Goal: Task Accomplishment & Management: Manage account settings

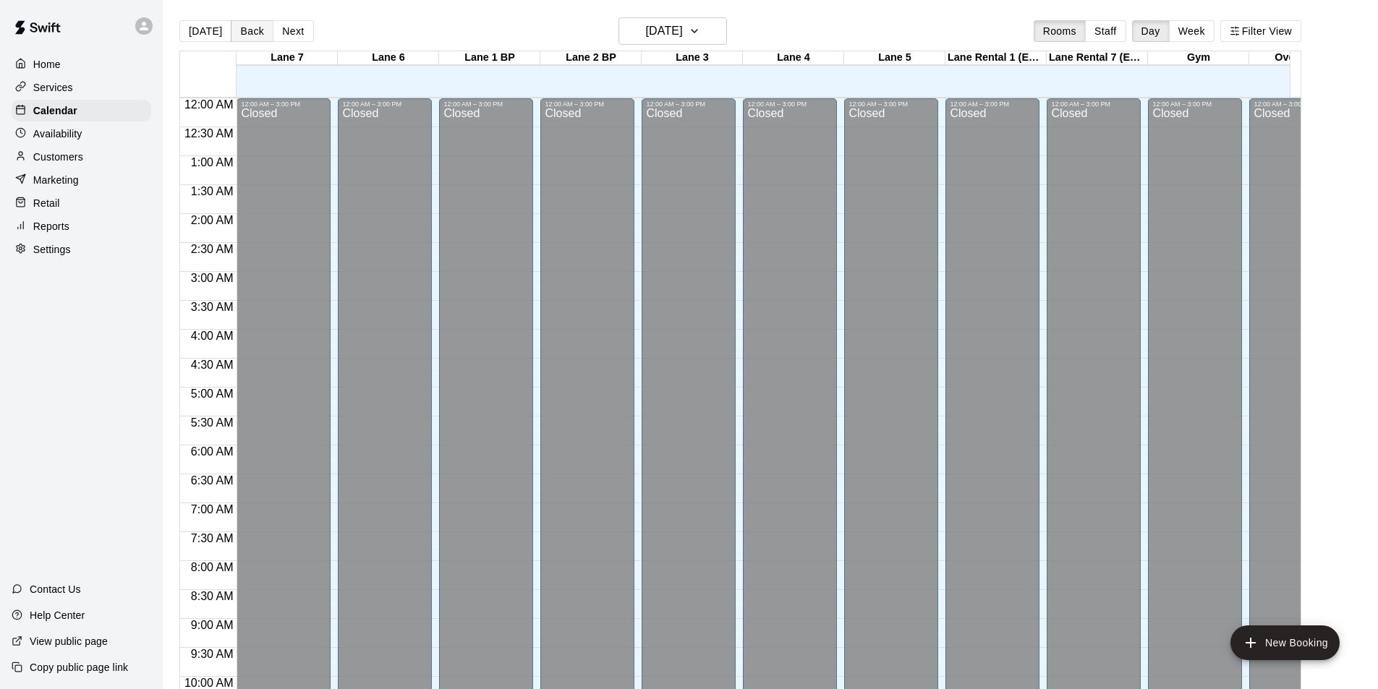
scroll to position [736, 0]
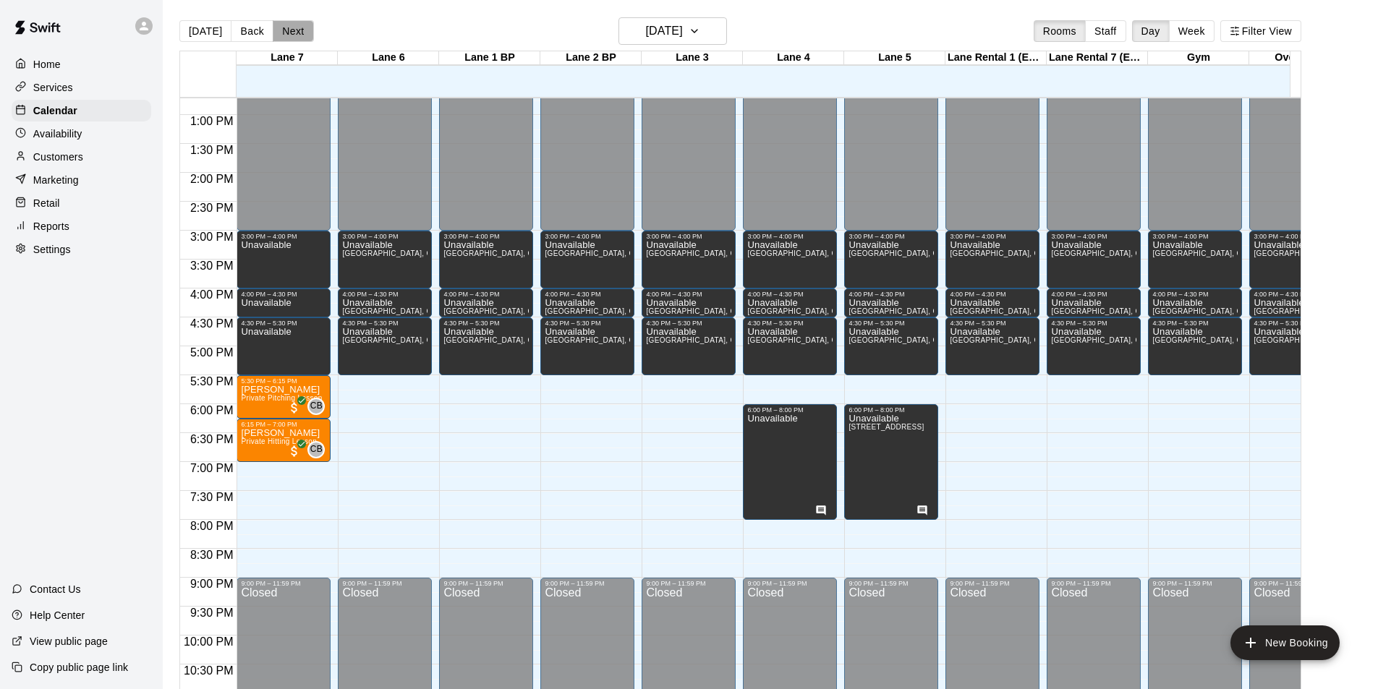
click at [285, 30] on button "Next" at bounding box center [293, 31] width 41 height 22
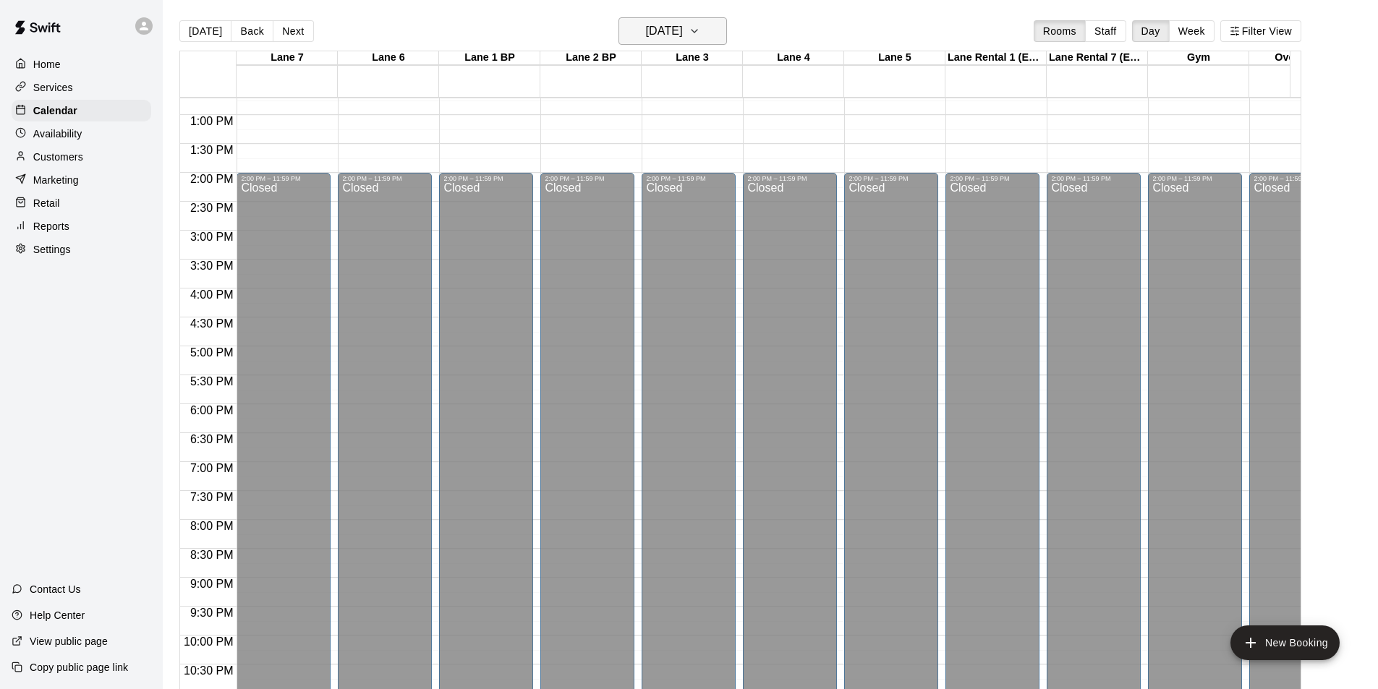
click at [683, 25] on h6 "[DATE]" at bounding box center [664, 31] width 37 height 20
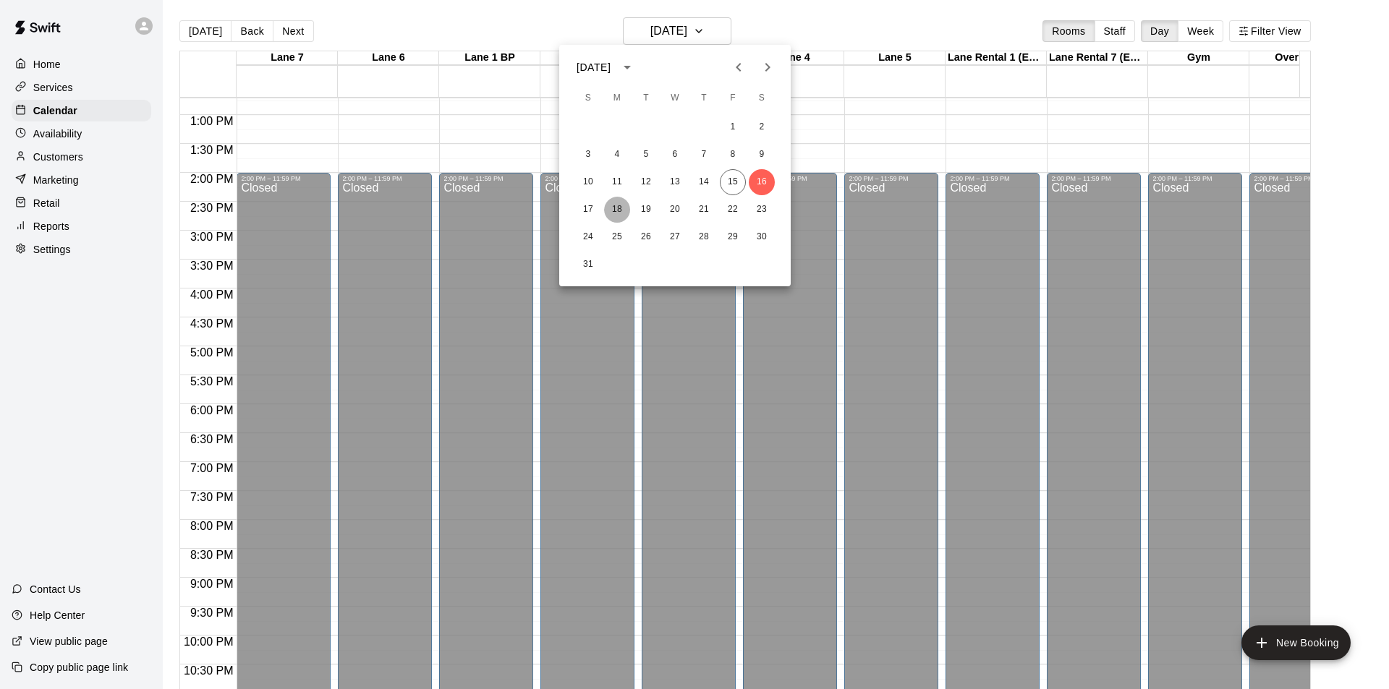
click at [614, 208] on button "18" at bounding box center [617, 210] width 26 height 26
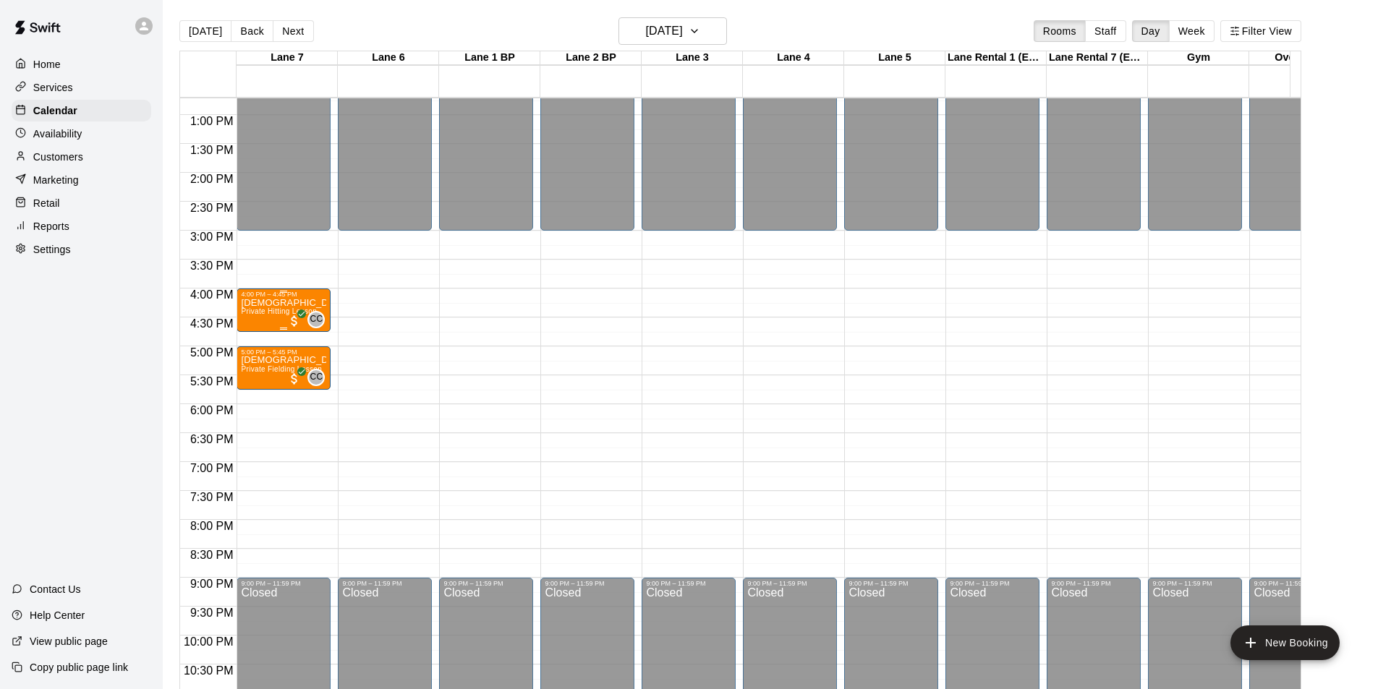
click at [295, 298] on div "4:00 PM – 4:45 PM" at bounding box center [283, 294] width 85 height 7
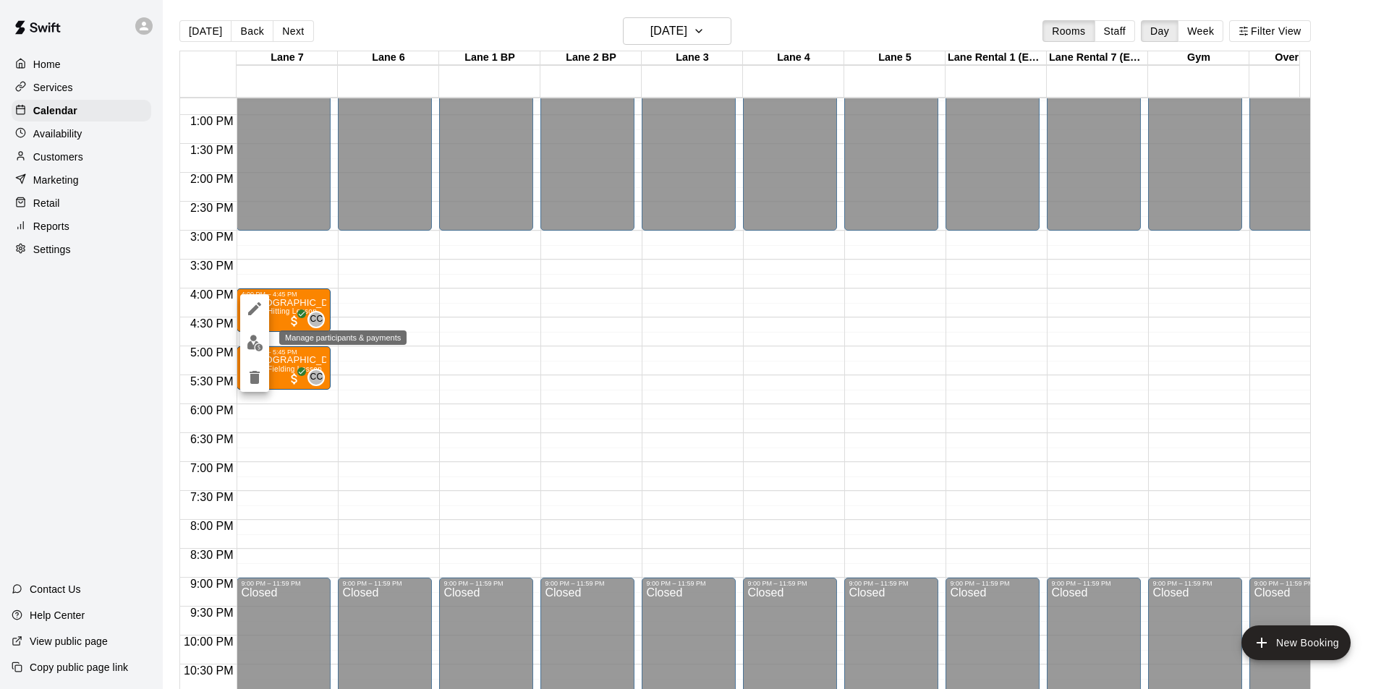
click at [255, 344] on img "edit" at bounding box center [255, 343] width 17 height 17
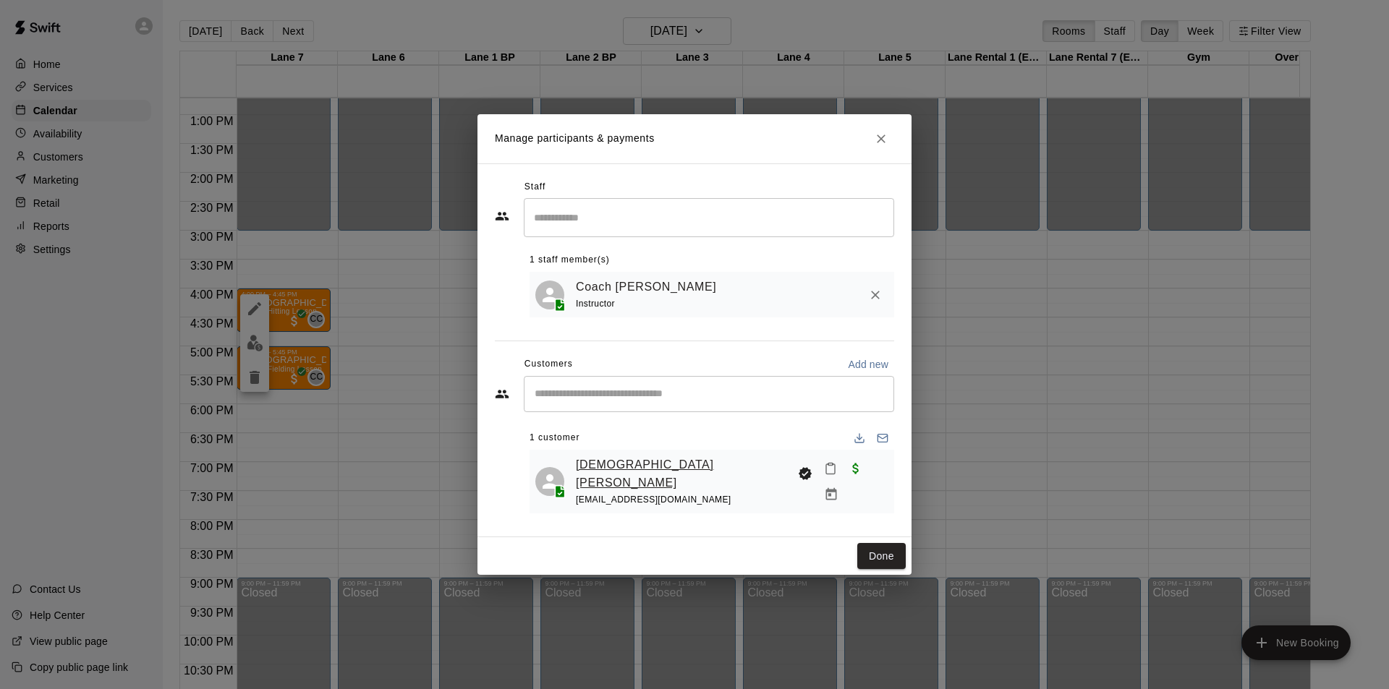
click at [616, 480] on link "[DEMOGRAPHIC_DATA][PERSON_NAME]" at bounding box center [684, 474] width 216 height 37
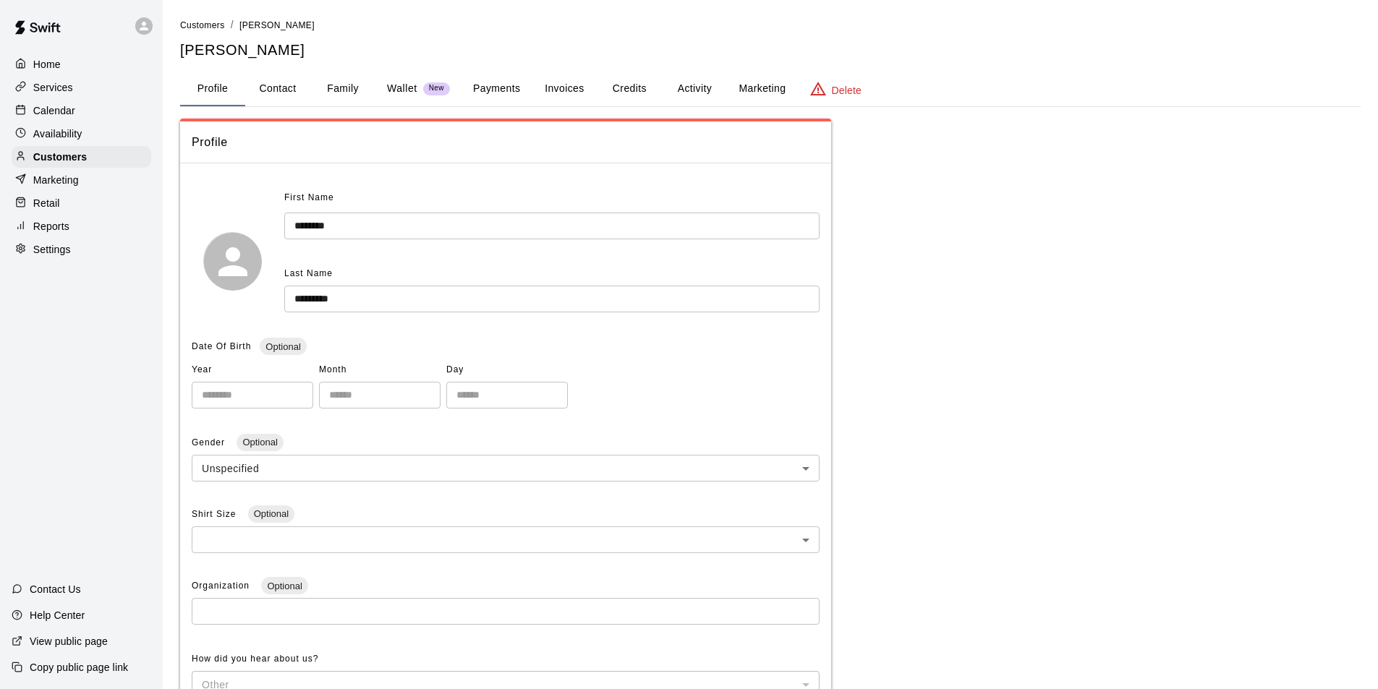
click at [495, 89] on button "Payments" at bounding box center [497, 89] width 70 height 35
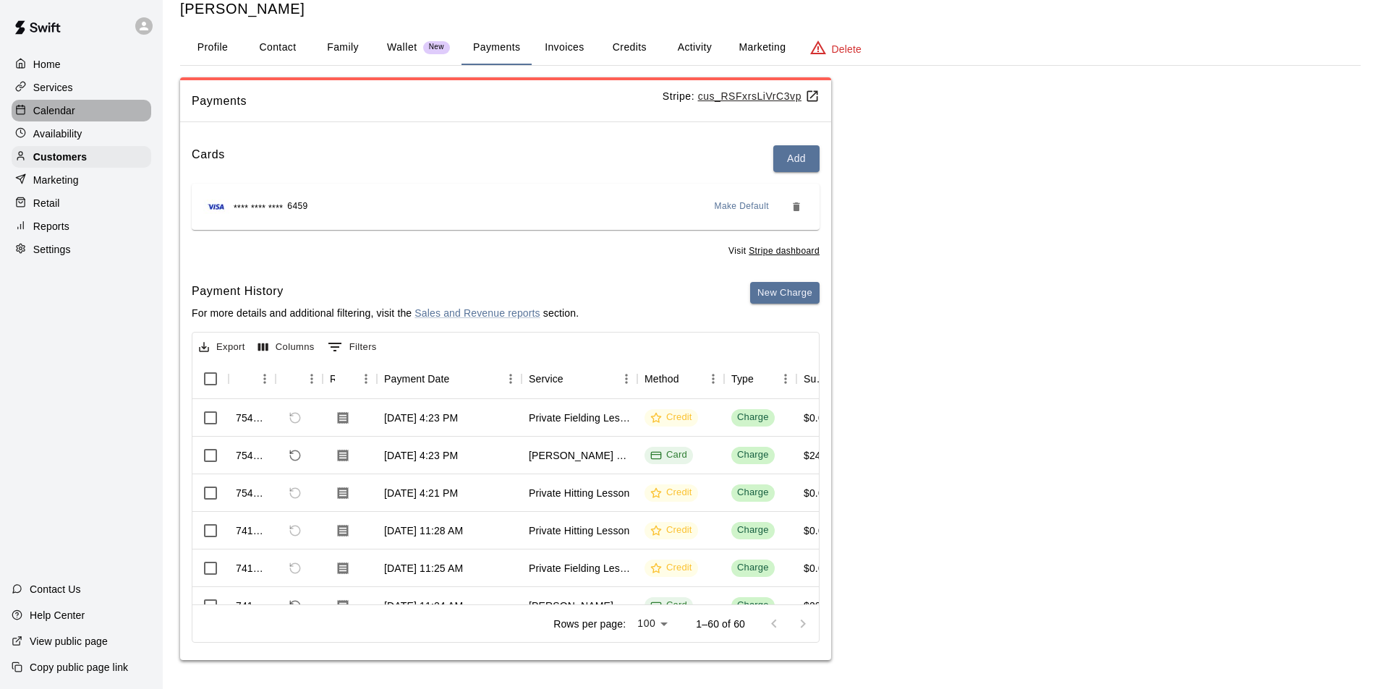
click at [65, 116] on p "Calendar" at bounding box center [54, 110] width 42 height 14
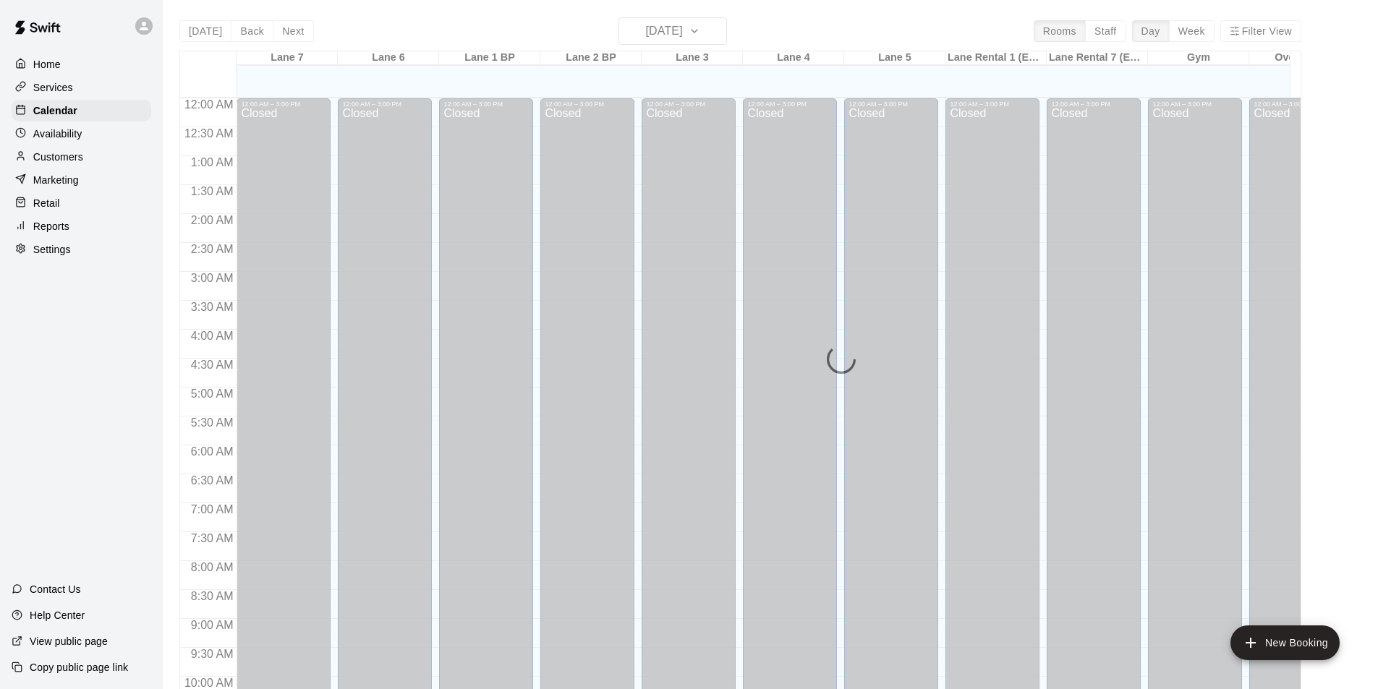
scroll to position [736, 0]
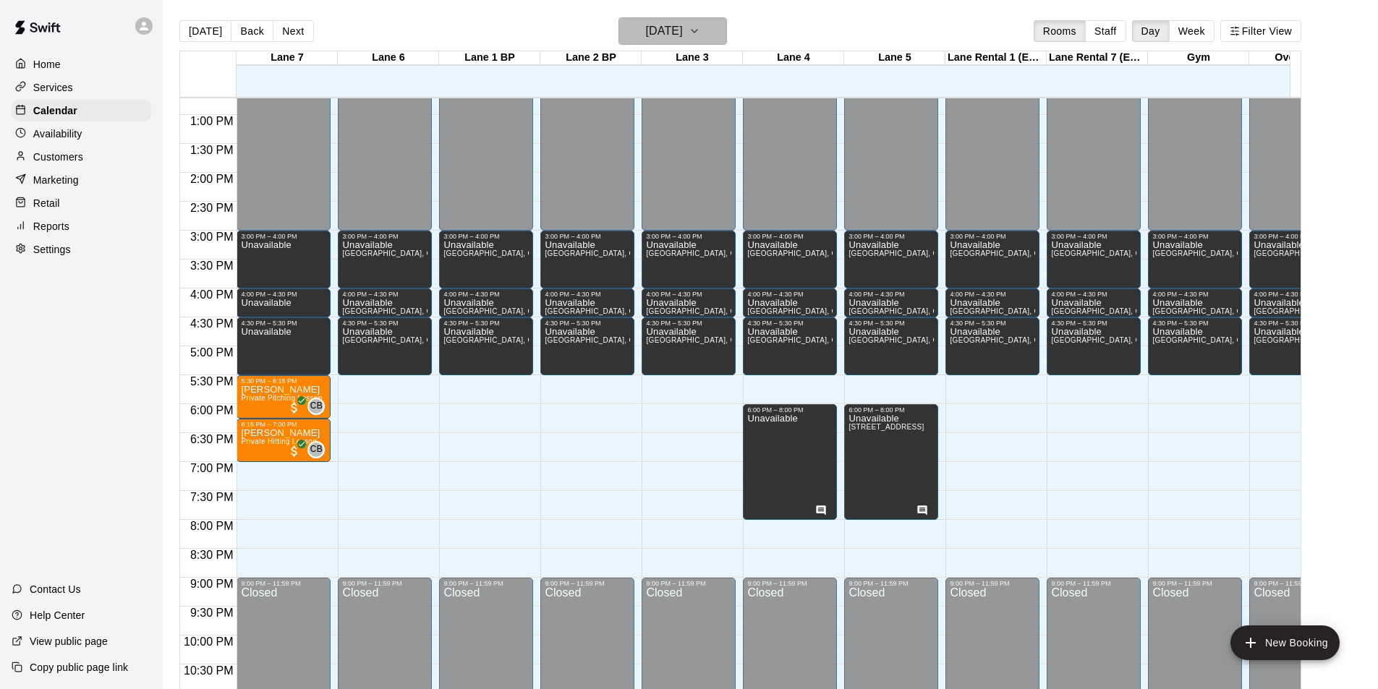
click at [683, 30] on h6 "[DATE]" at bounding box center [664, 31] width 37 height 20
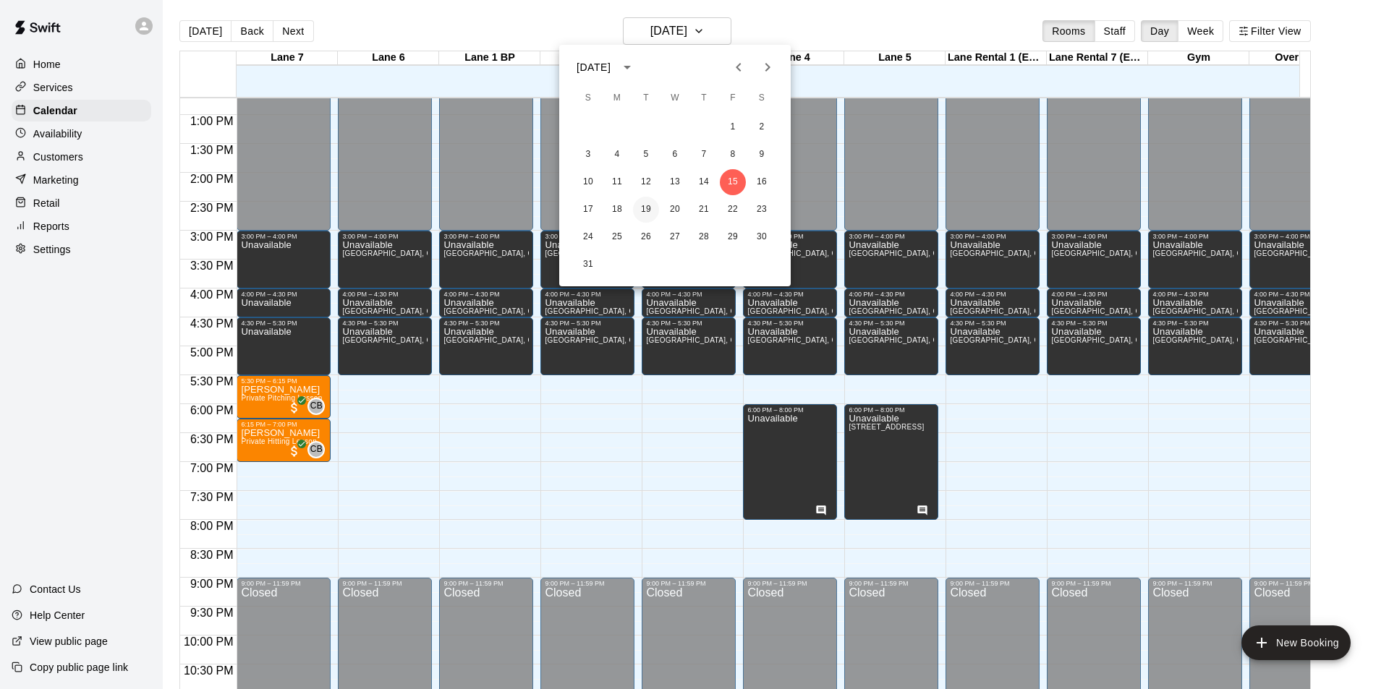
click at [641, 208] on button "19" at bounding box center [646, 210] width 26 height 26
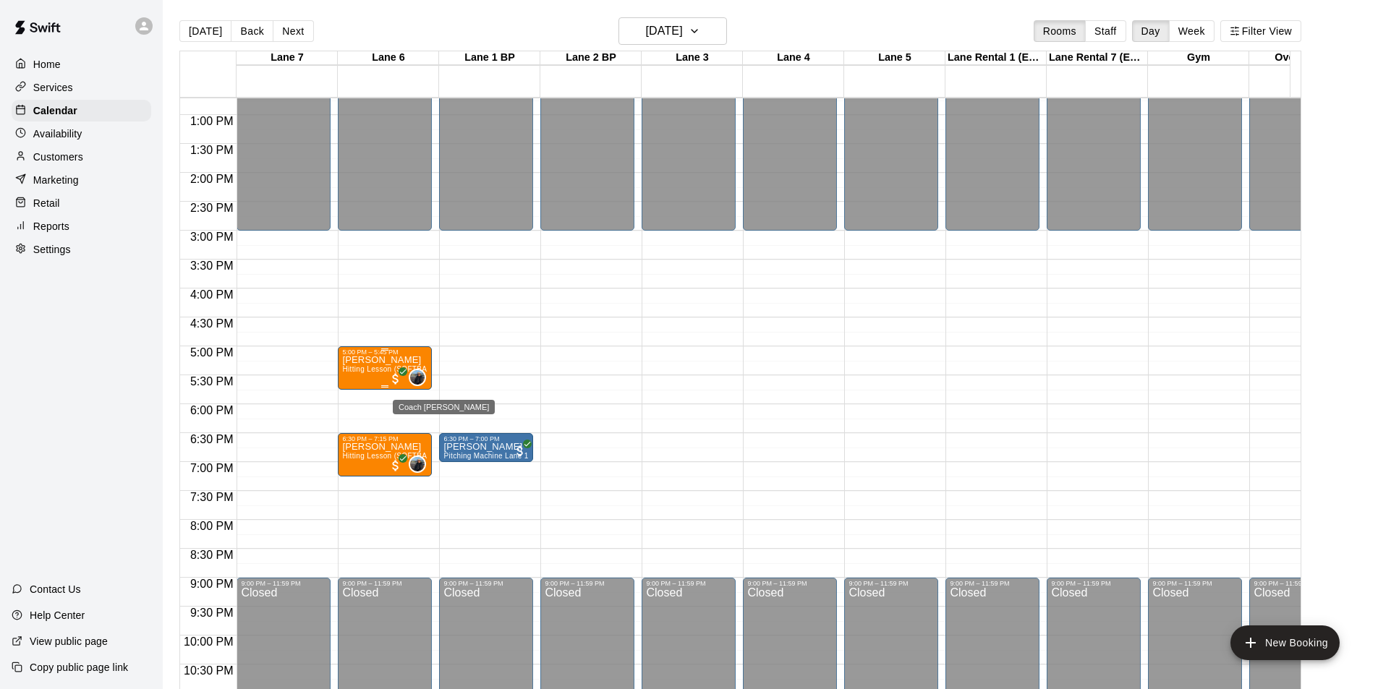
click at [411, 375] on div "Coach Cruz" at bounding box center [417, 377] width 17 height 17
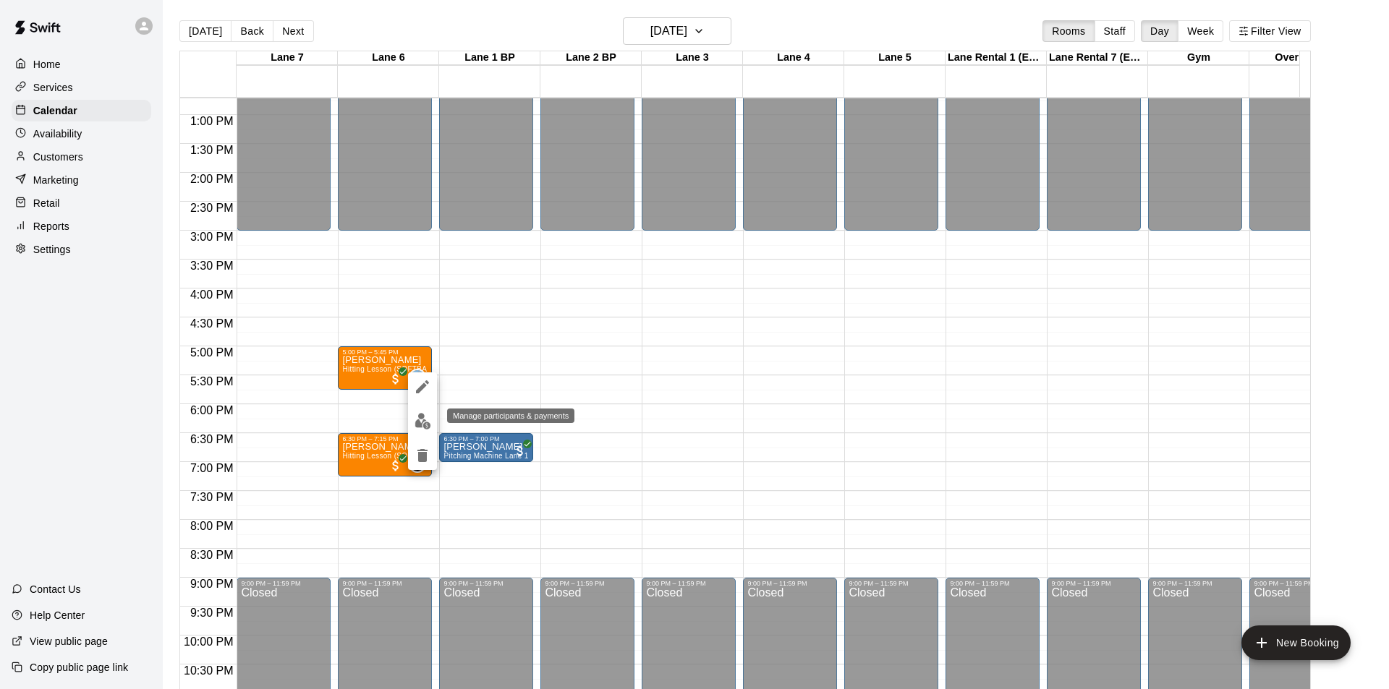
click at [425, 420] on img "edit" at bounding box center [423, 421] width 17 height 17
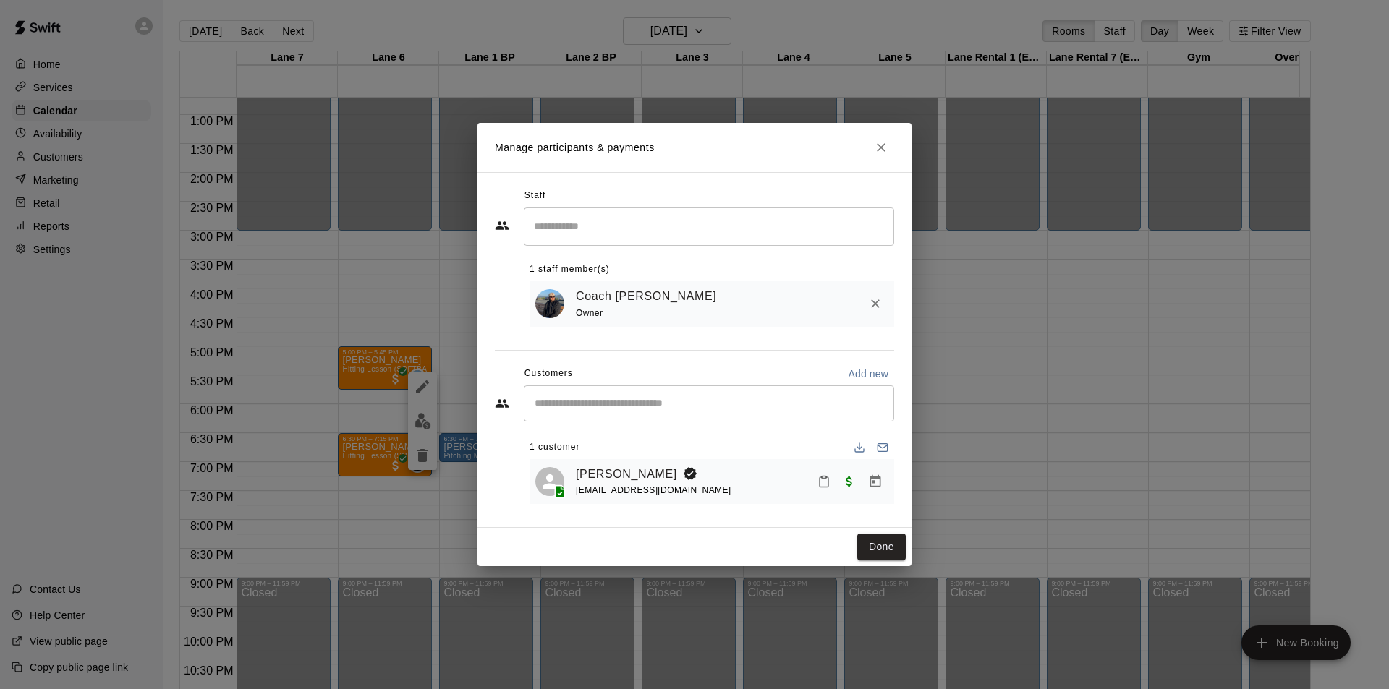
click at [616, 472] on link "[PERSON_NAME]" at bounding box center [626, 474] width 101 height 19
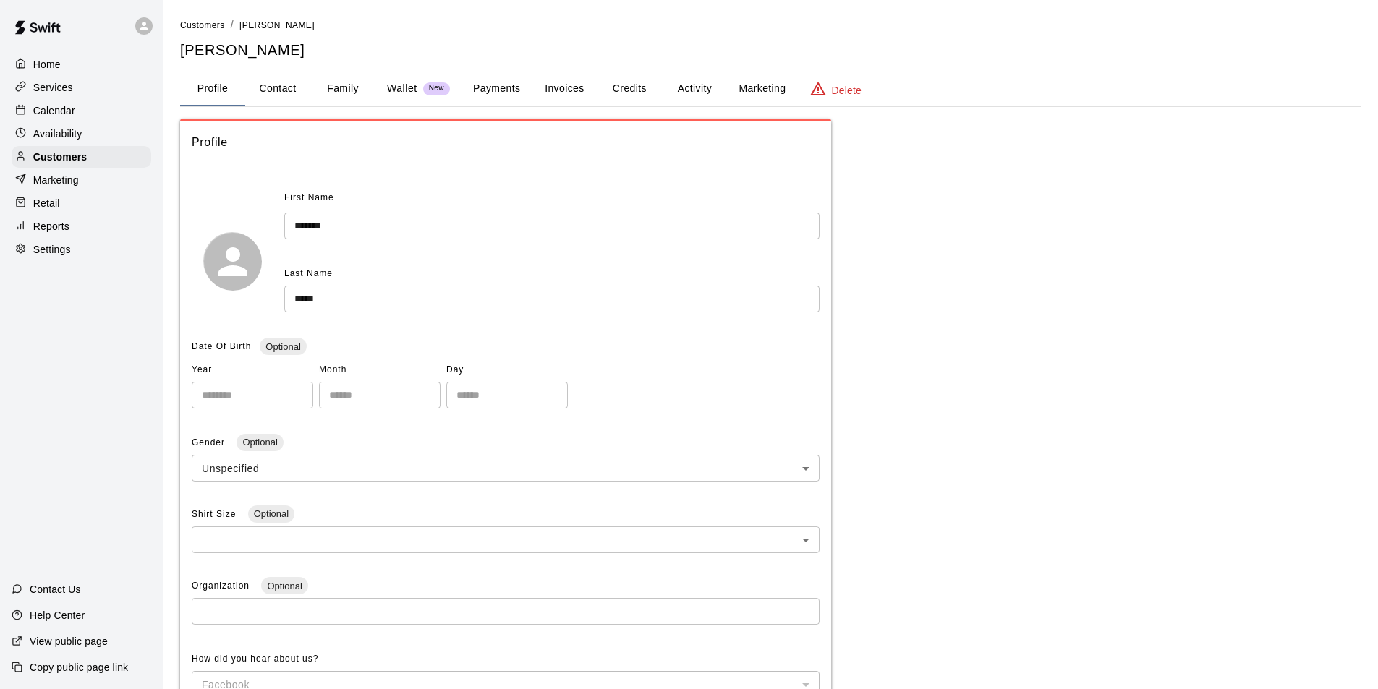
click at [500, 87] on button "Payments" at bounding box center [497, 89] width 70 height 35
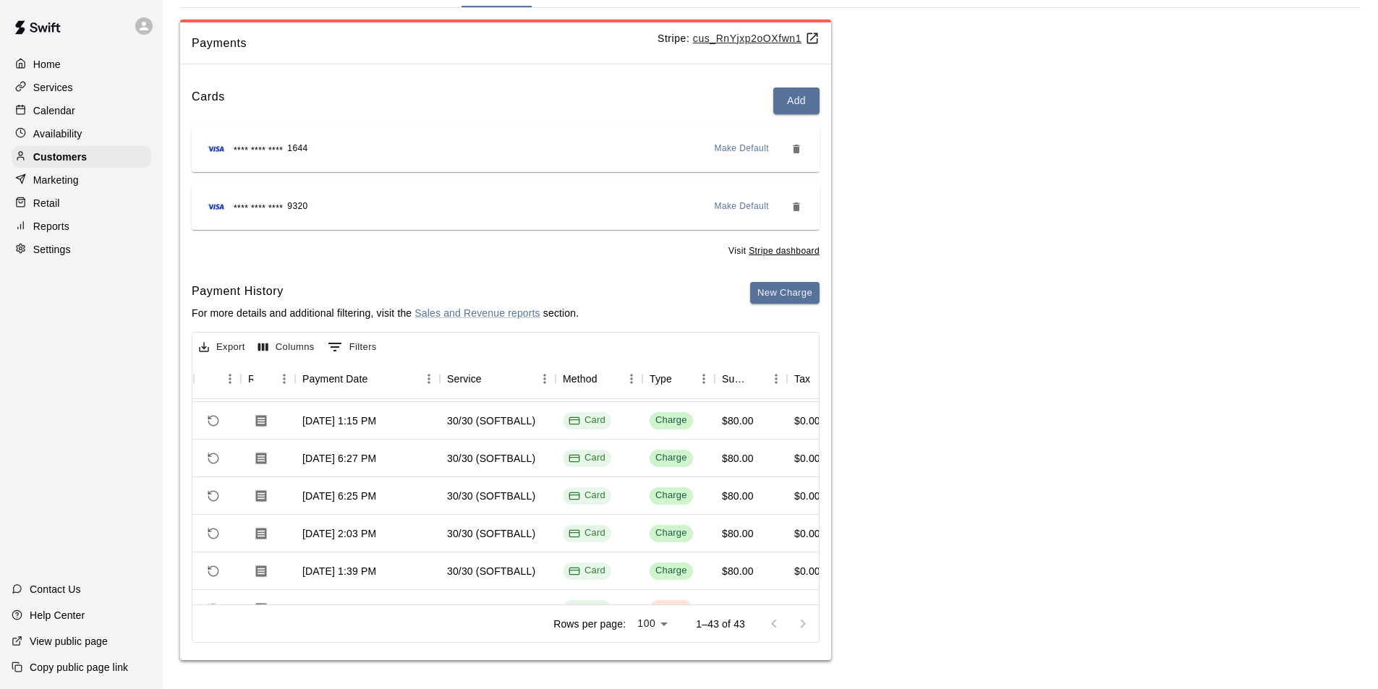
scroll to position [0, 82]
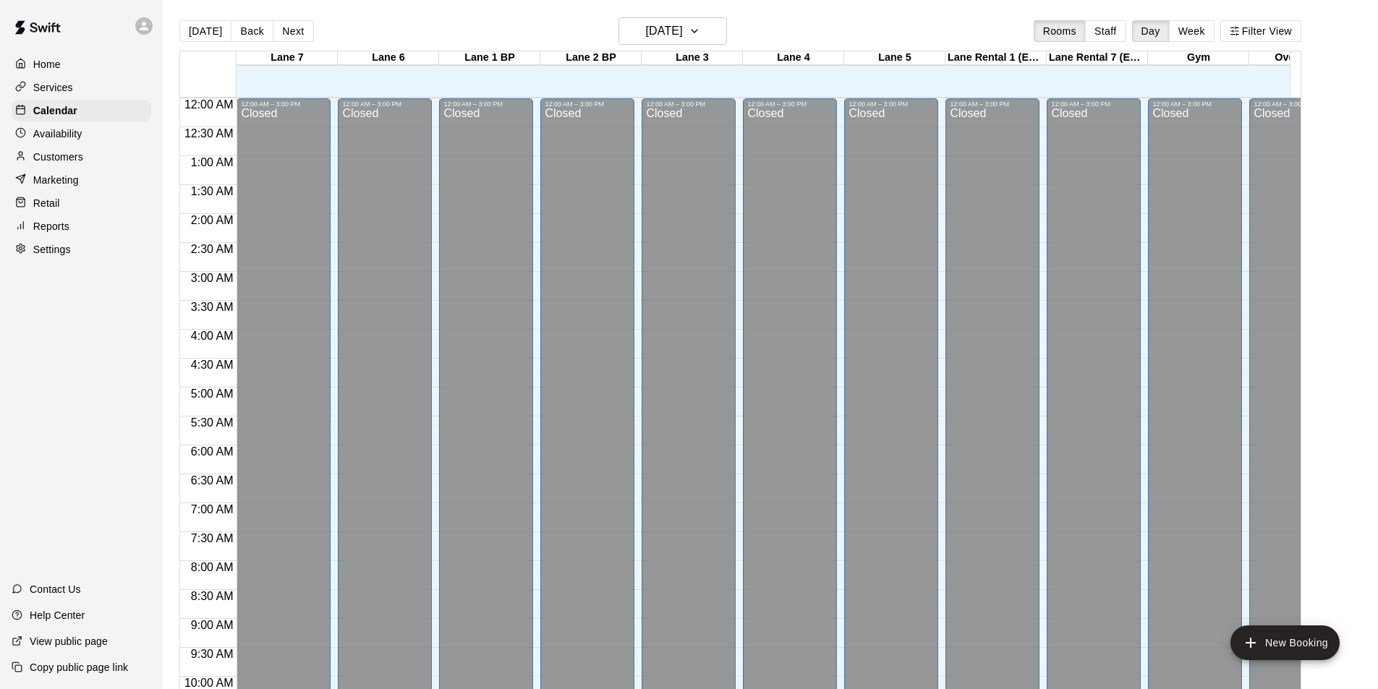
scroll to position [736, 0]
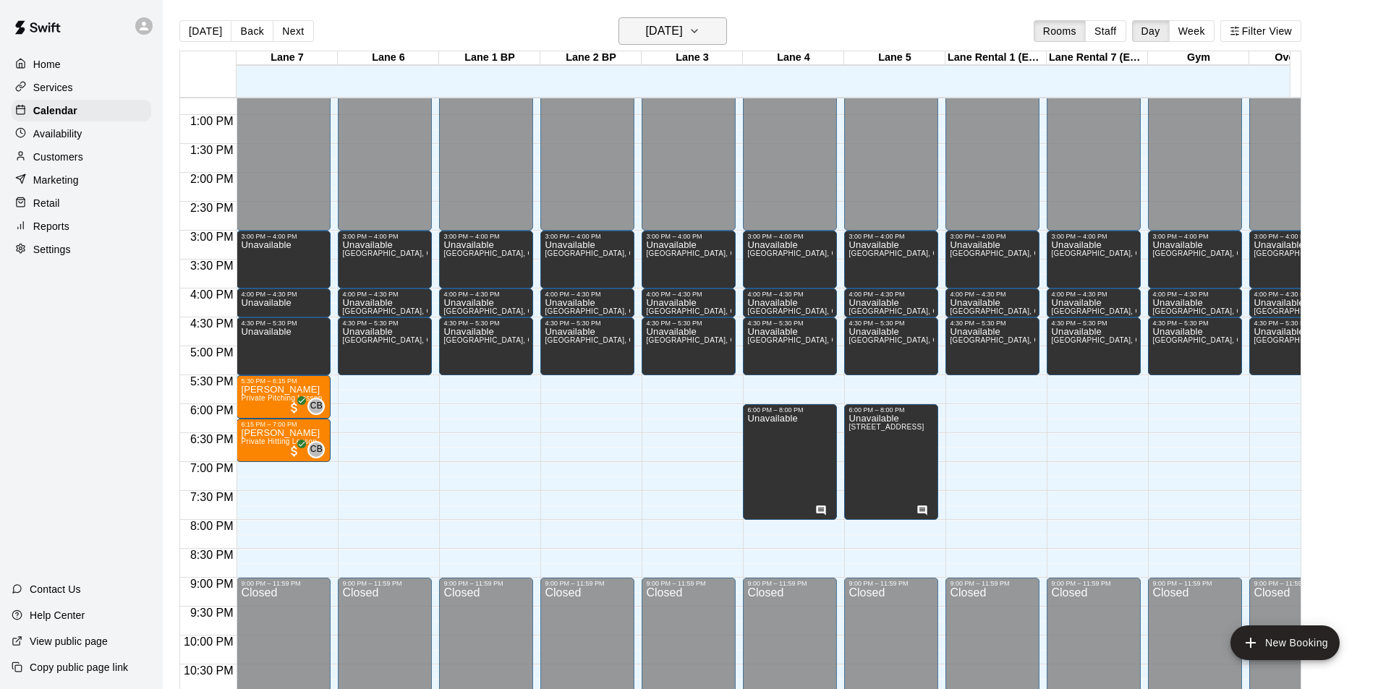
click at [646, 38] on h6 "[DATE]" at bounding box center [664, 31] width 37 height 20
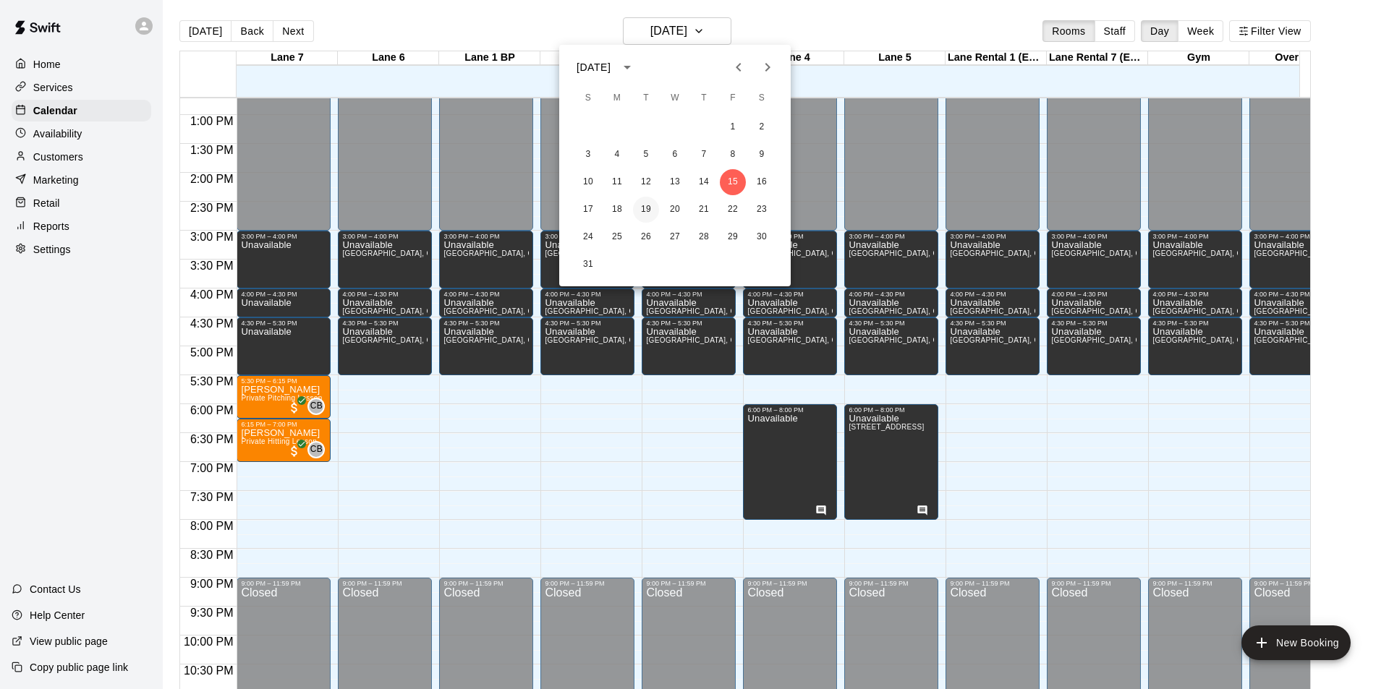
click at [640, 208] on button "19" at bounding box center [646, 210] width 26 height 26
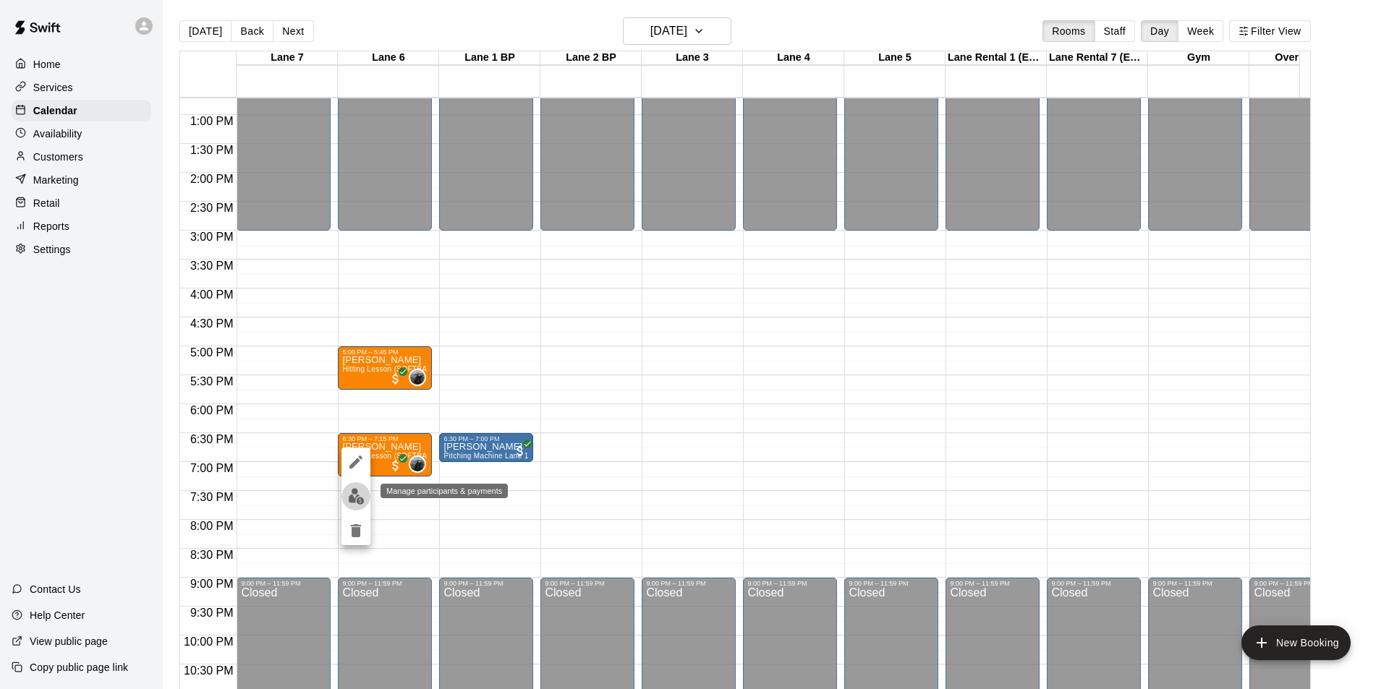
click at [362, 496] on img "edit" at bounding box center [356, 496] width 17 height 17
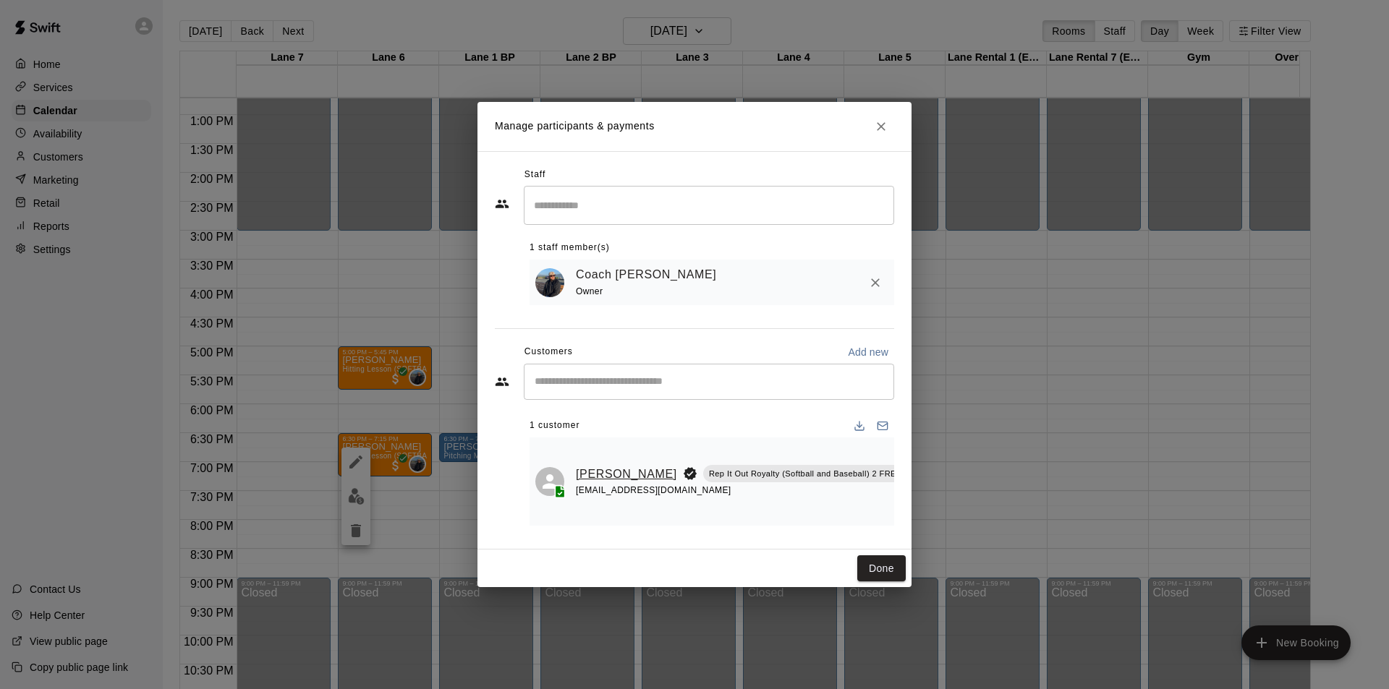
click at [595, 482] on link "[PERSON_NAME]" at bounding box center [626, 474] width 101 height 19
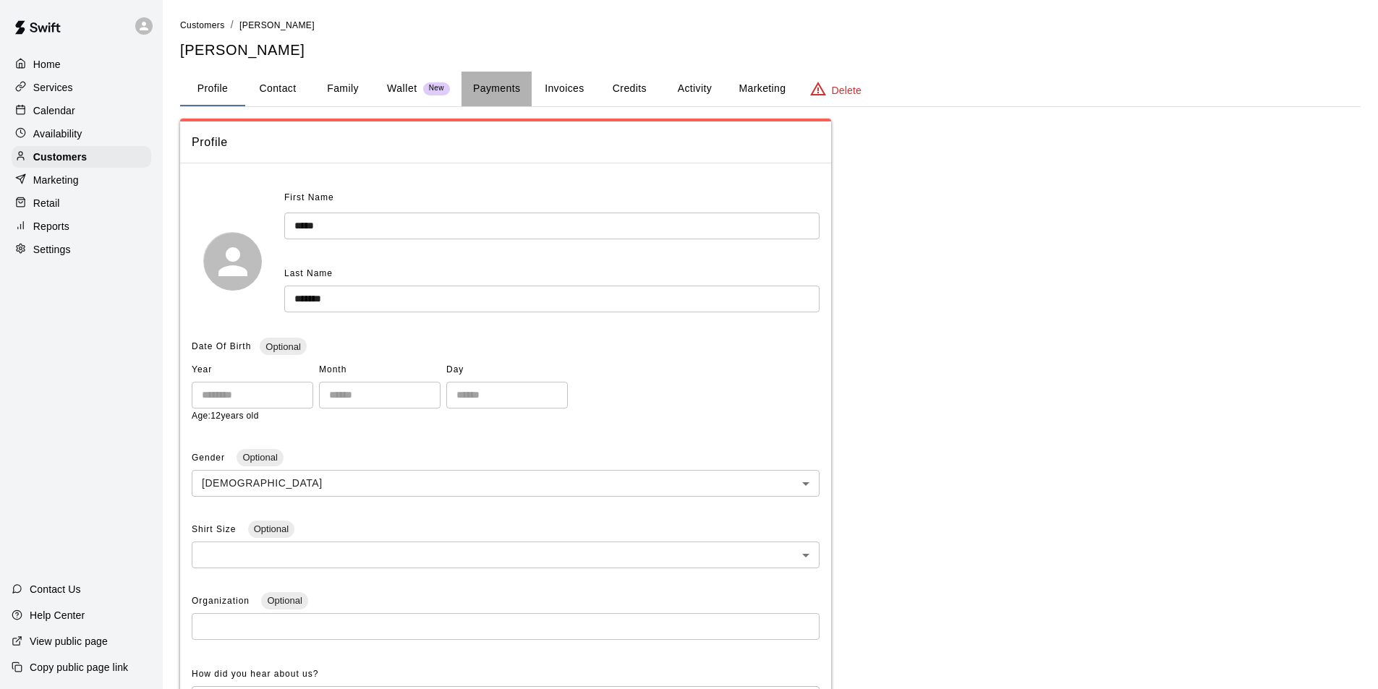
click at [514, 94] on button "Payments" at bounding box center [497, 89] width 70 height 35
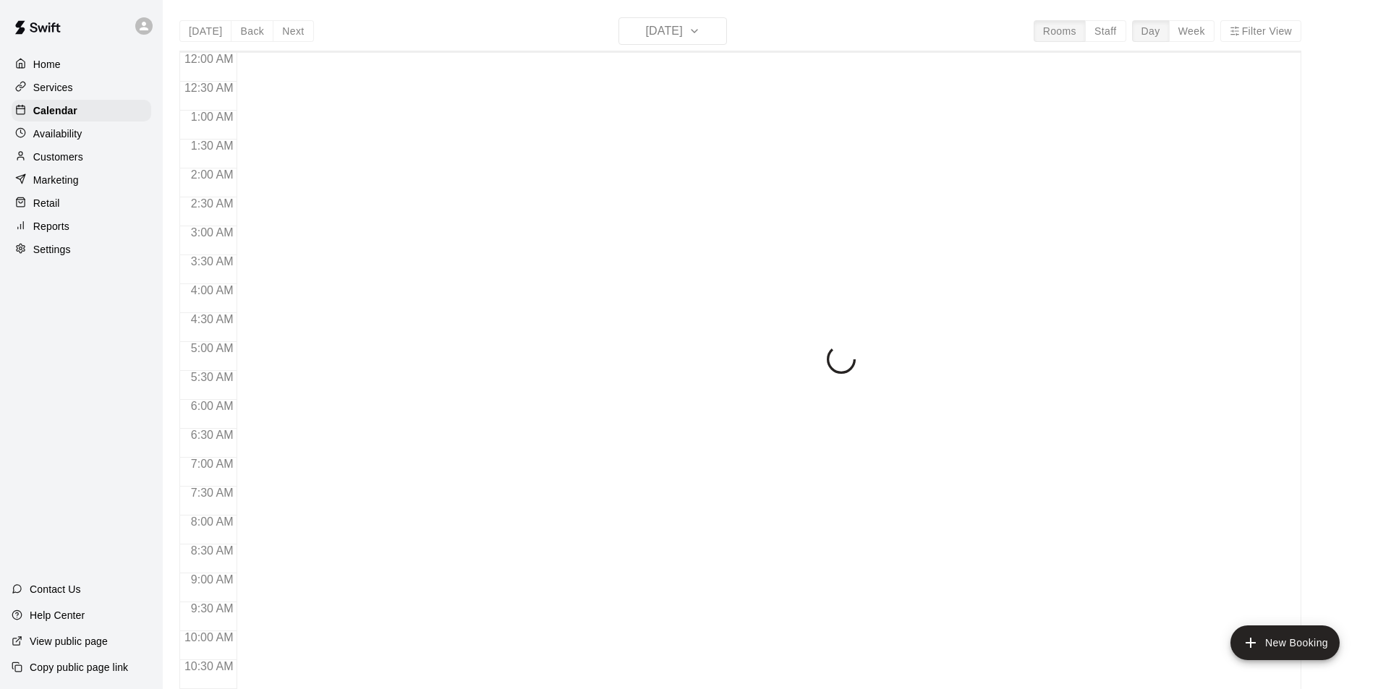
scroll to position [736, 0]
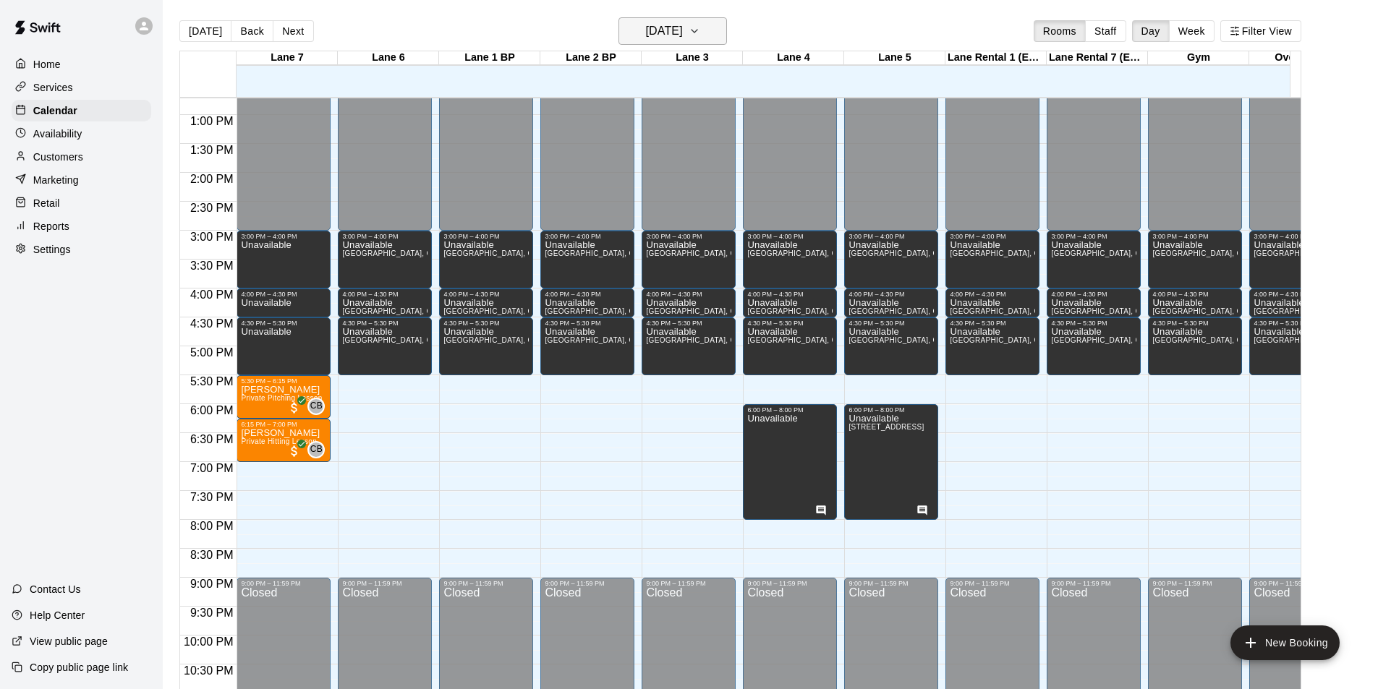
click at [646, 32] on h6 "[DATE]" at bounding box center [664, 31] width 37 height 20
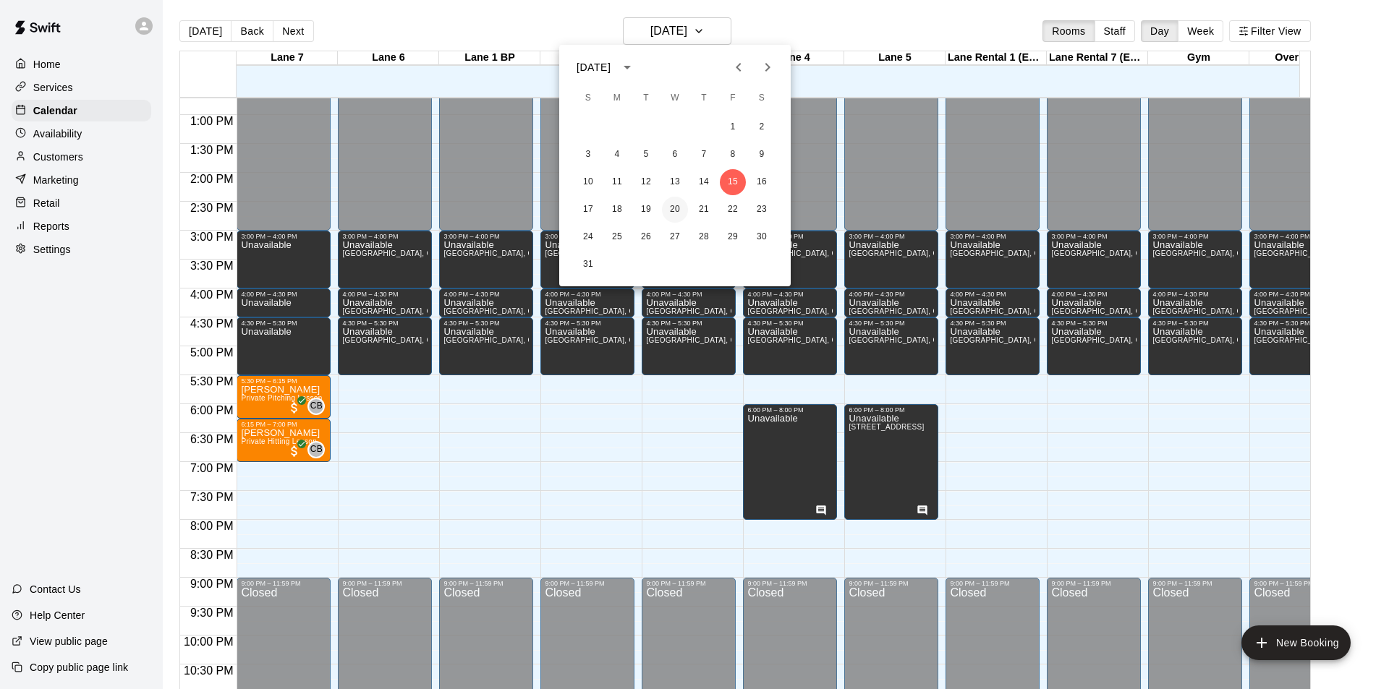
click at [674, 205] on button "20" at bounding box center [675, 210] width 26 height 26
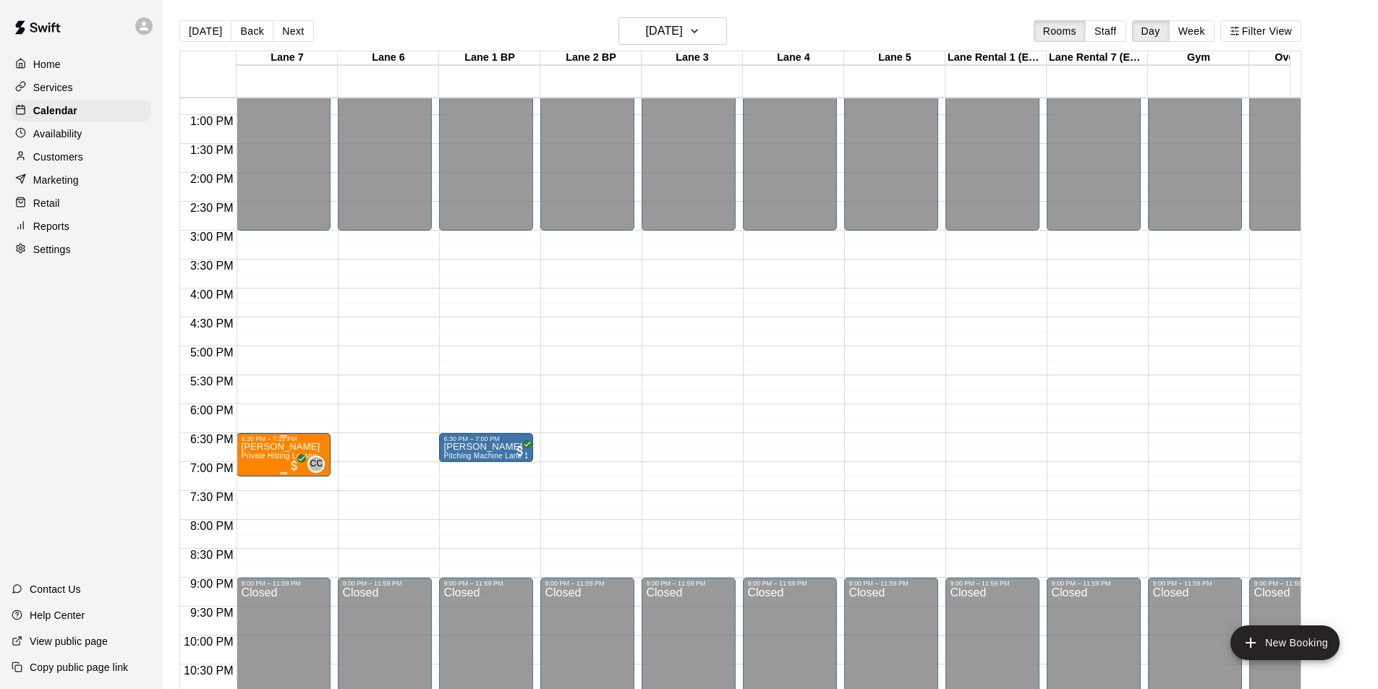
click at [312, 441] on div "6:30 PM – 7:15 PM" at bounding box center [283, 438] width 85 height 7
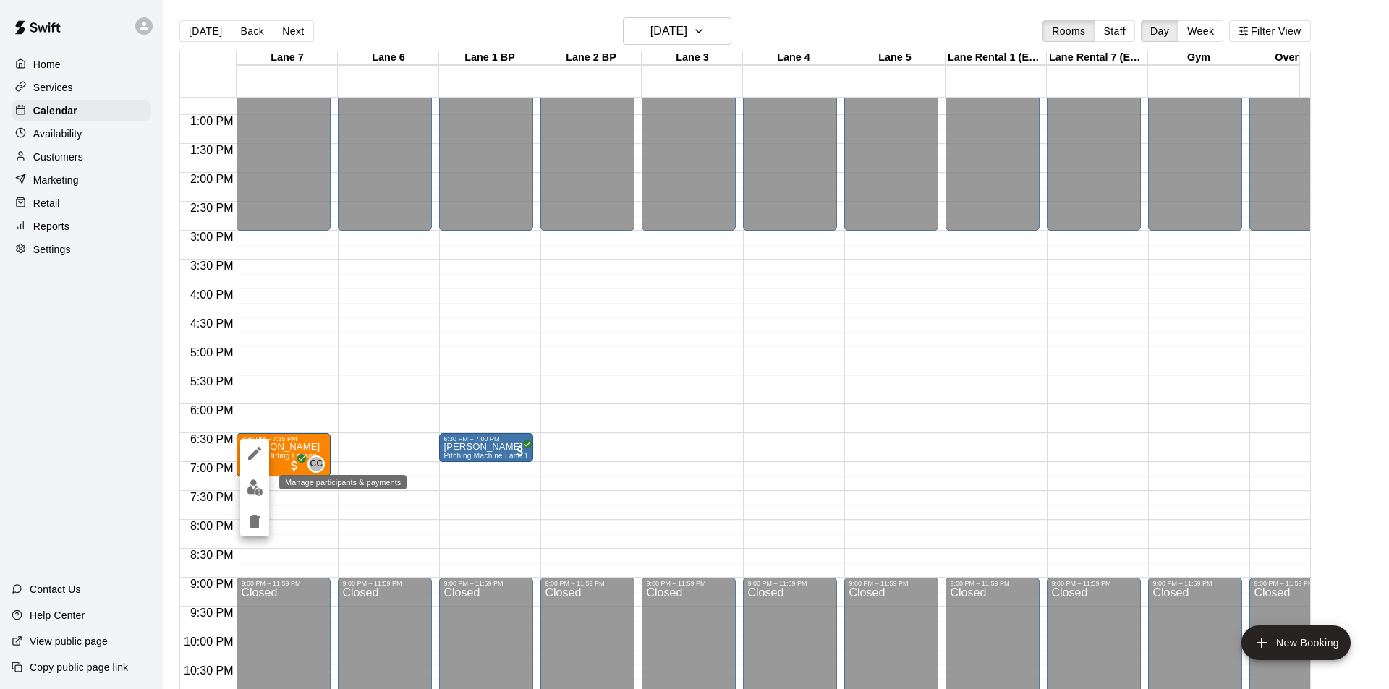
click at [255, 490] on img "edit" at bounding box center [255, 488] width 17 height 17
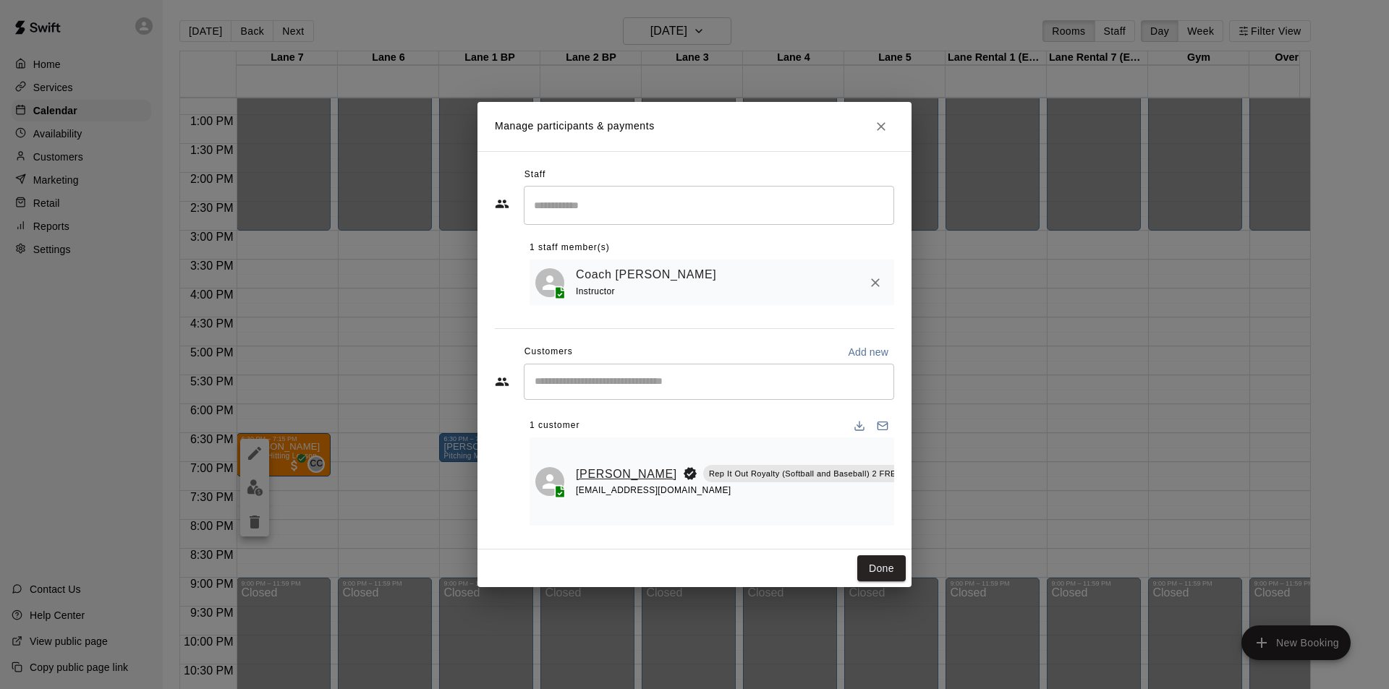
click at [591, 465] on link "[PERSON_NAME]" at bounding box center [626, 474] width 101 height 19
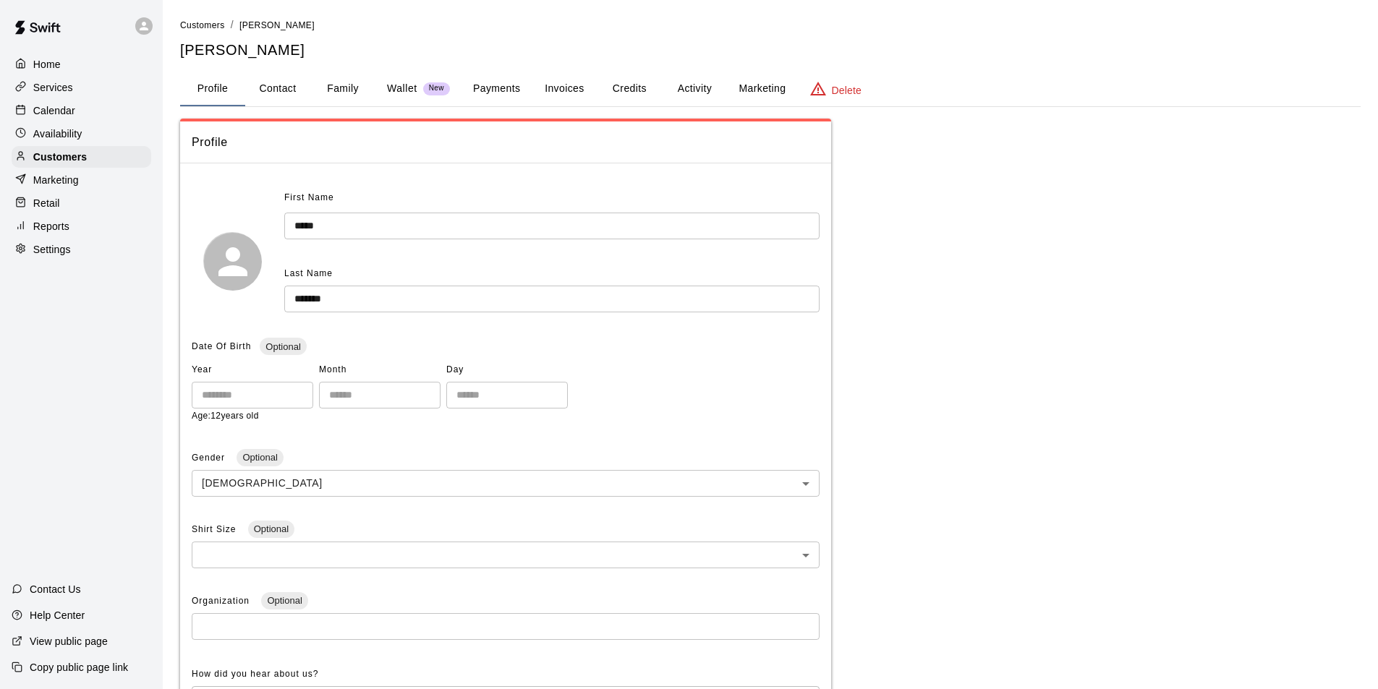
click at [347, 93] on button "Family" at bounding box center [342, 89] width 65 height 35
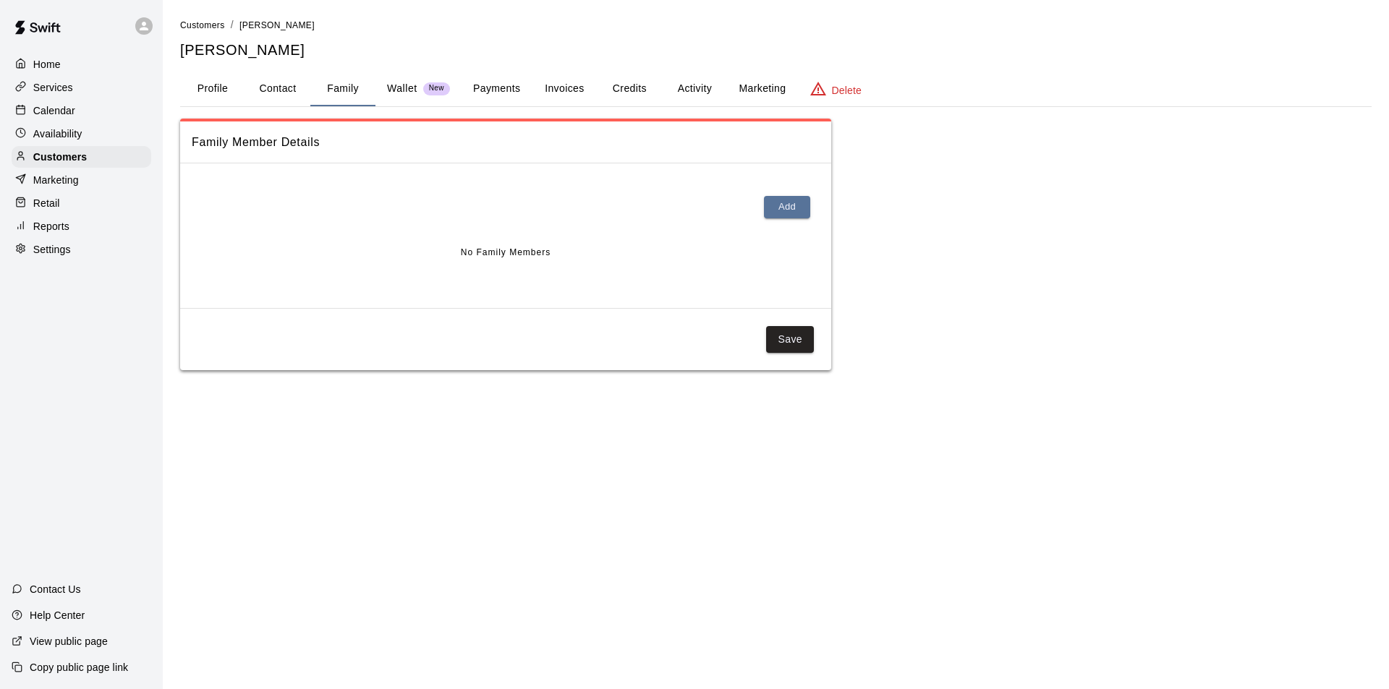
click at [508, 87] on button "Payments" at bounding box center [497, 89] width 70 height 35
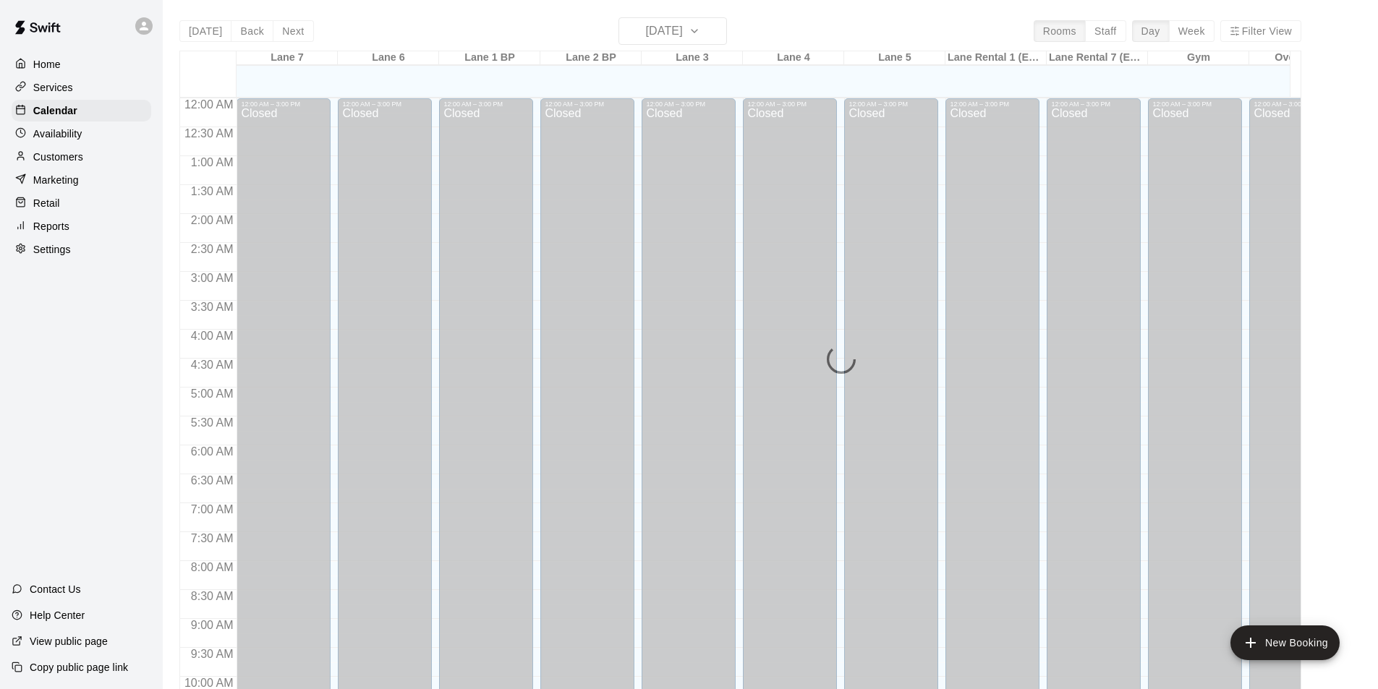
scroll to position [736, 0]
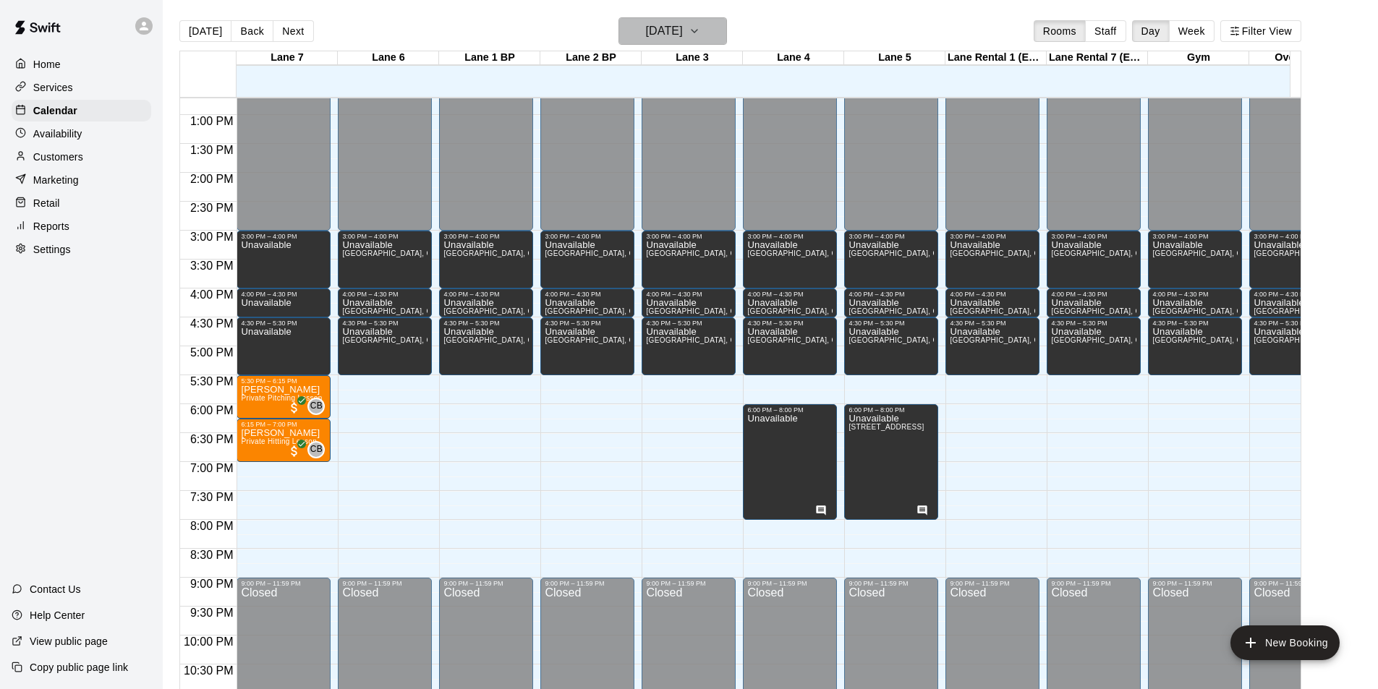
click at [668, 34] on h6 "[DATE]" at bounding box center [664, 31] width 37 height 20
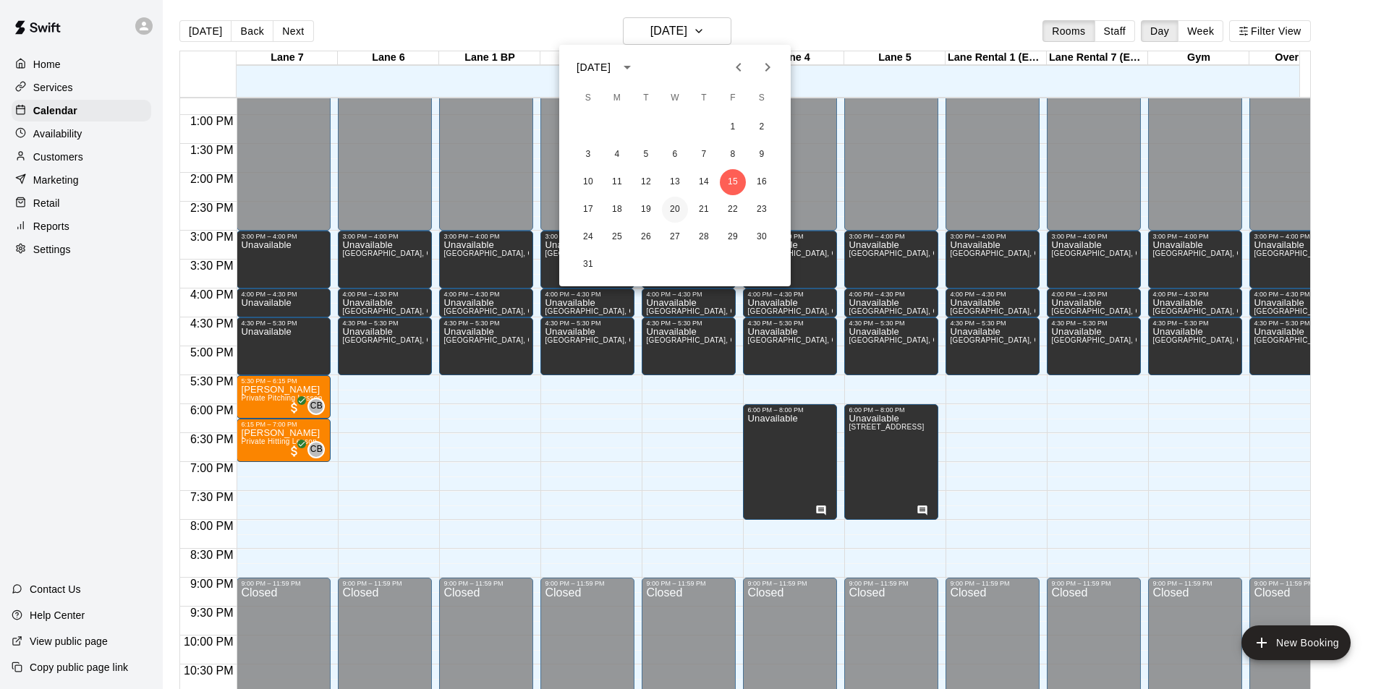
click at [676, 213] on button "20" at bounding box center [675, 210] width 26 height 26
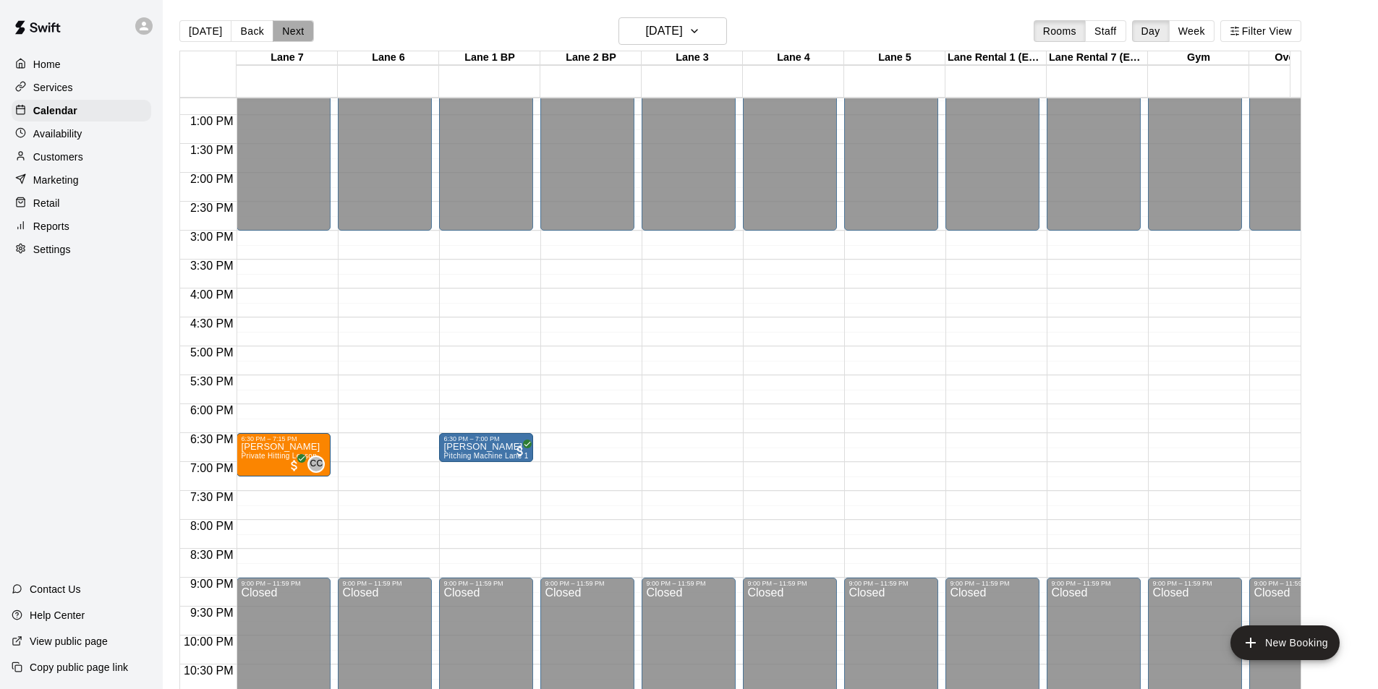
click at [296, 32] on button "Next" at bounding box center [293, 31] width 41 height 22
click at [286, 30] on button "Next" at bounding box center [293, 31] width 41 height 22
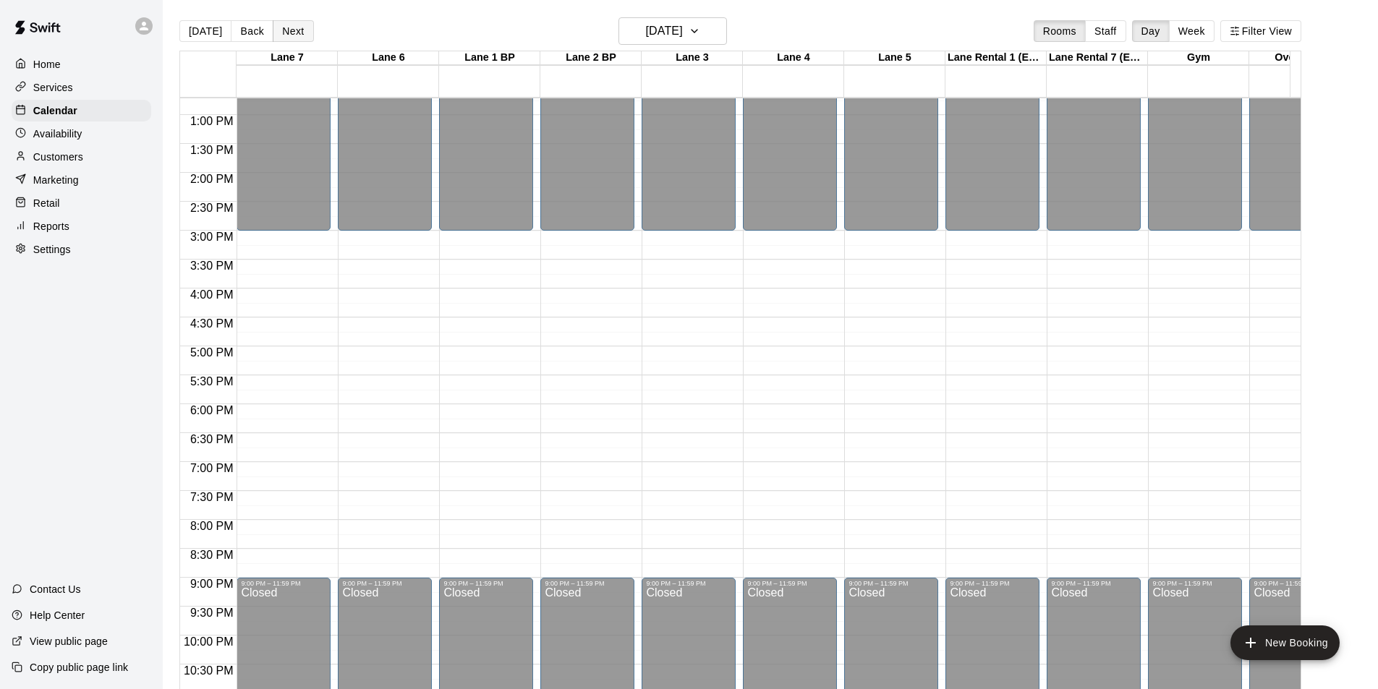
click at [298, 29] on button "Next" at bounding box center [293, 31] width 41 height 22
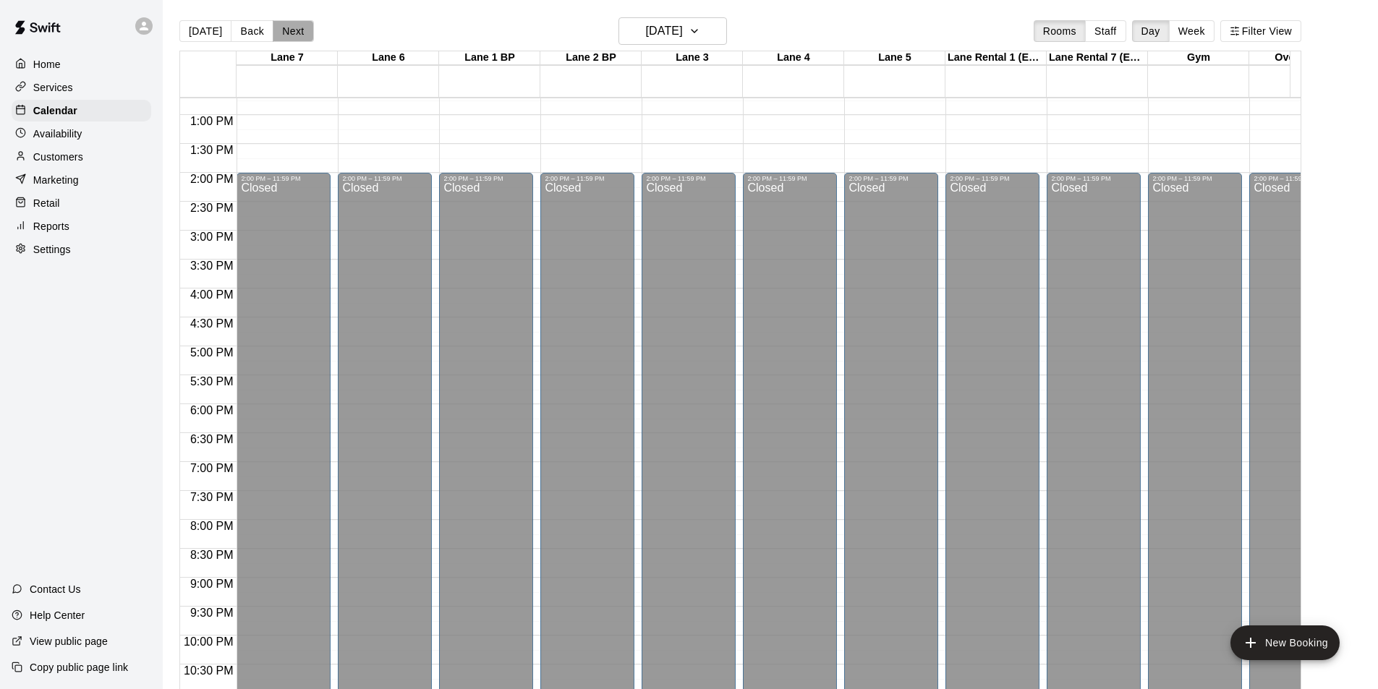
click at [298, 29] on button "Next" at bounding box center [293, 31] width 41 height 22
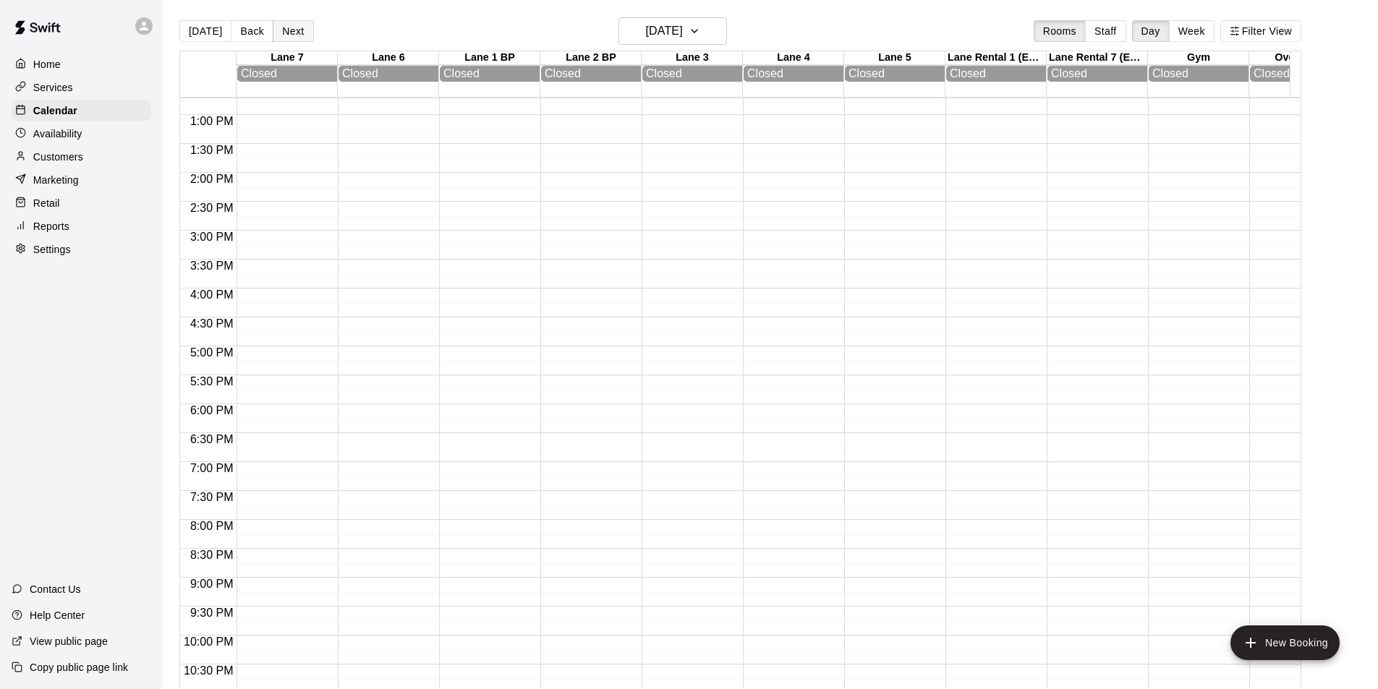
click at [297, 29] on button "Next" at bounding box center [293, 31] width 41 height 22
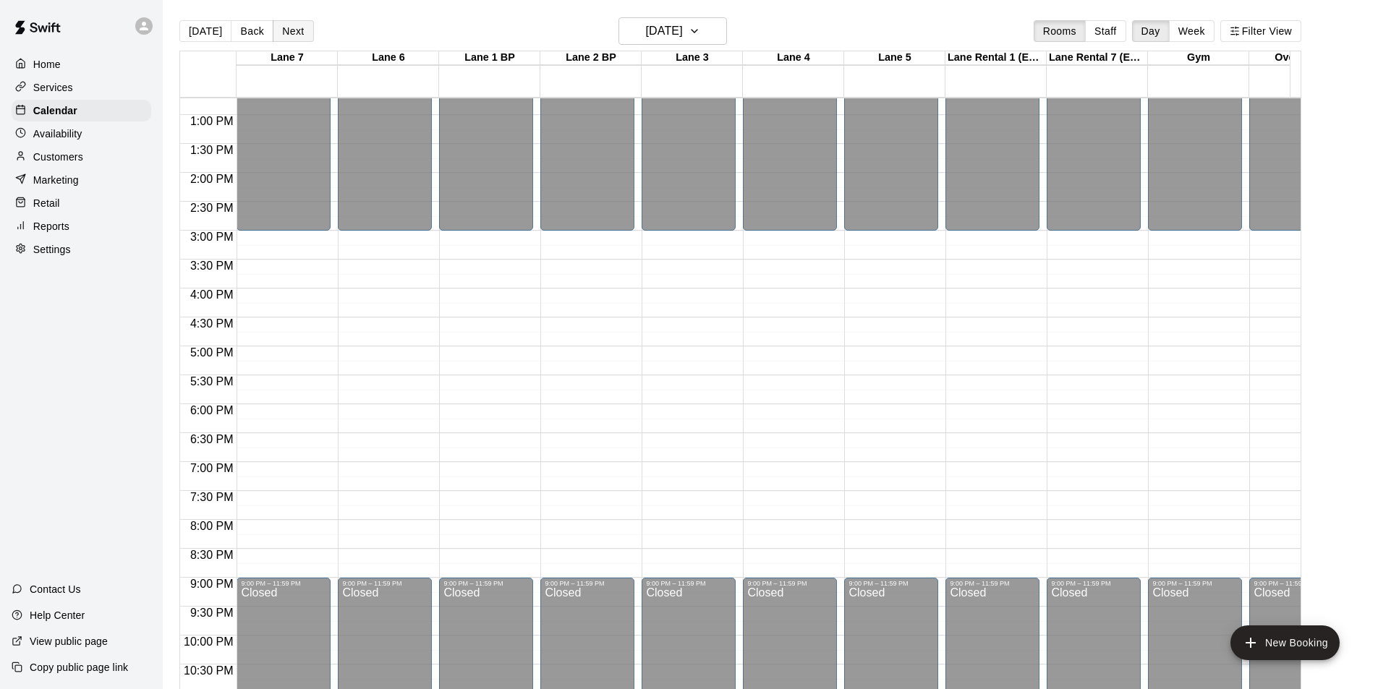
click at [297, 29] on button "Next" at bounding box center [293, 31] width 41 height 22
click at [294, 29] on button "Next" at bounding box center [293, 31] width 41 height 22
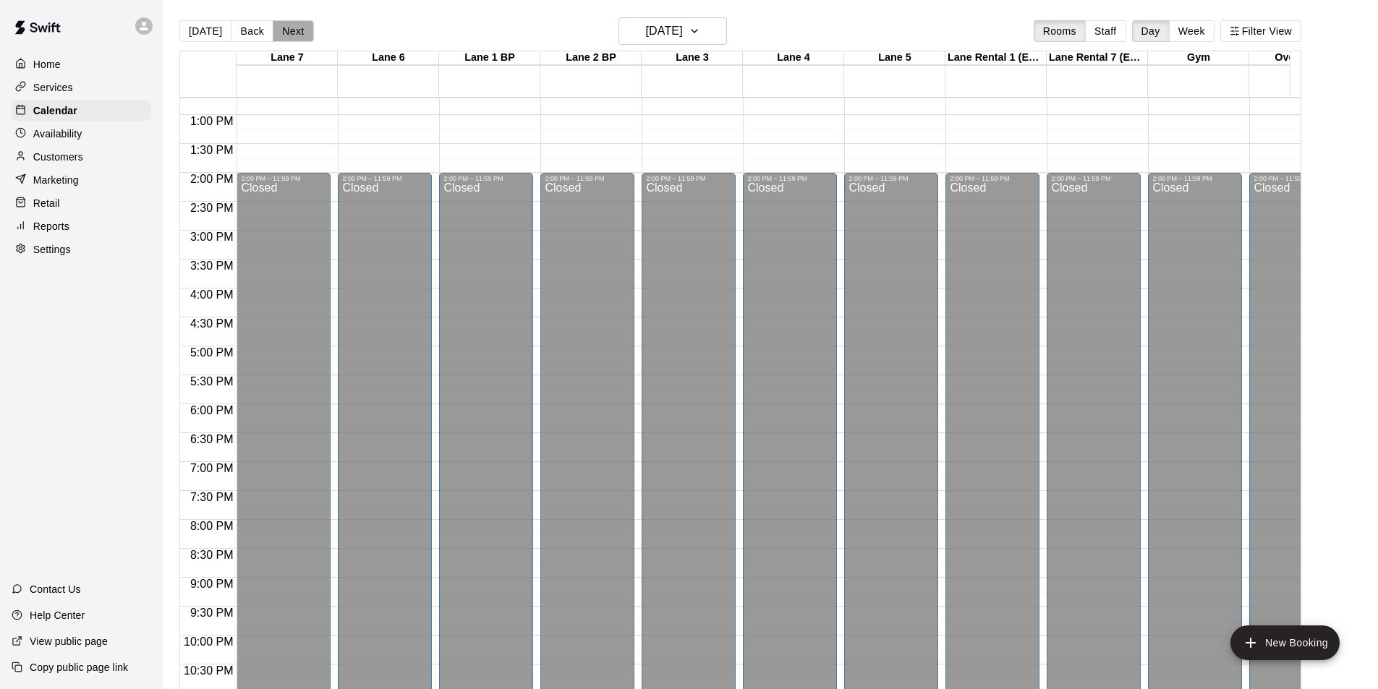
click at [294, 29] on button "Next" at bounding box center [293, 31] width 41 height 22
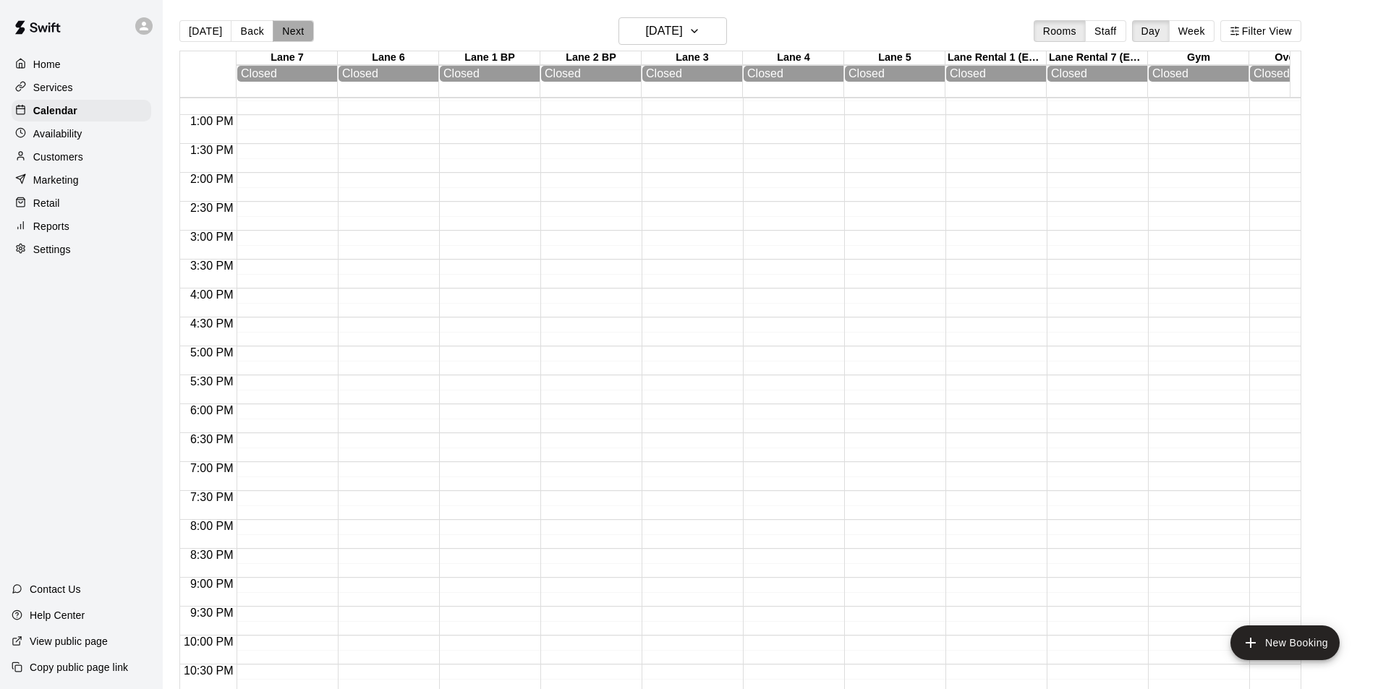
click at [294, 29] on button "Next" at bounding box center [293, 31] width 41 height 22
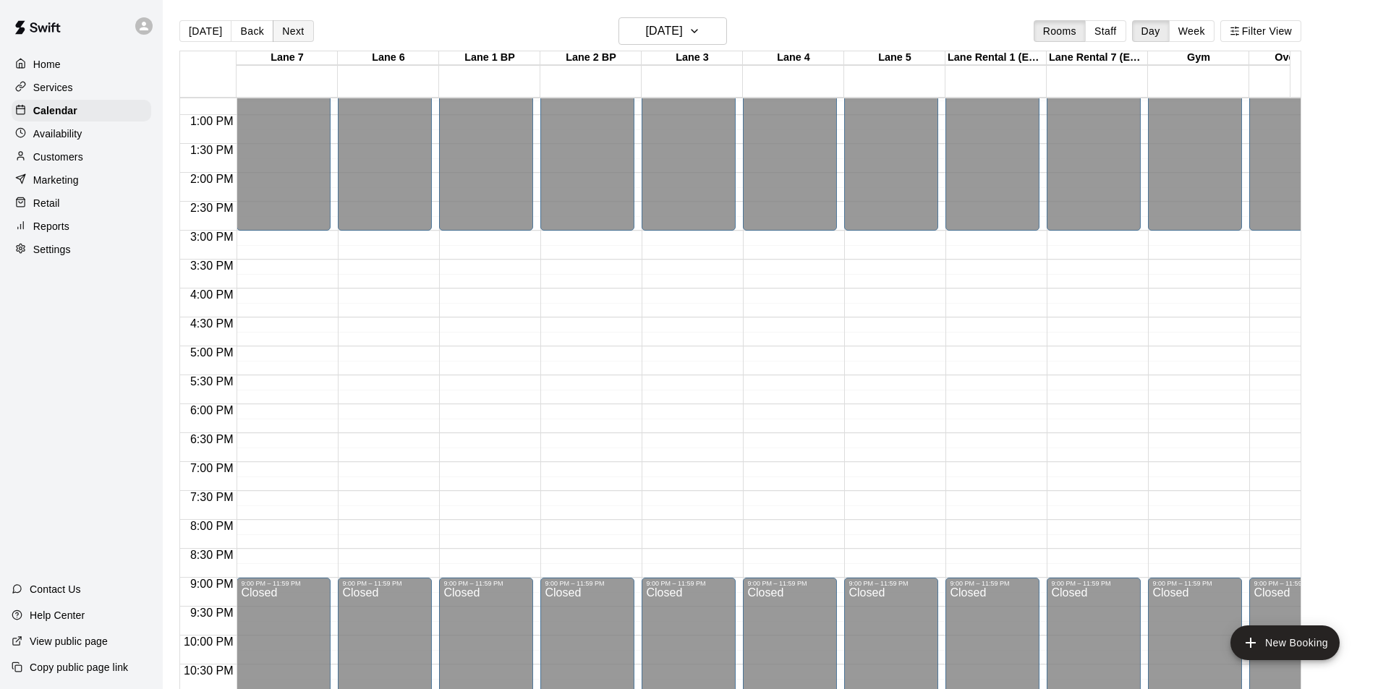
click at [294, 29] on button "Next" at bounding box center [293, 31] width 41 height 22
